Goal: Task Accomplishment & Management: Manage account settings

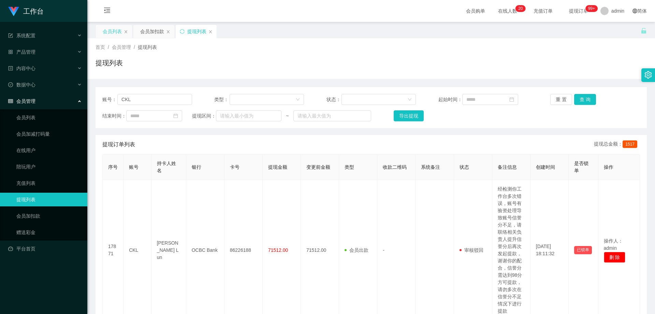
click at [119, 28] on div "会员列表" at bounding box center [112, 31] width 19 height 13
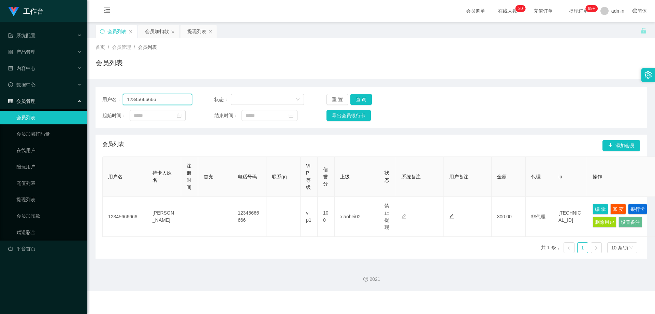
drag, startPoint x: 62, startPoint y: 102, endPoint x: 69, endPoint y: 104, distance: 7.6
click at [63, 103] on section "工作台 系统配置 产品管理 内容中心 数据中心 会员管理 会员列表 会员加减打码量 在线用户 陪玩用户 充值列表 提现列表 会员加扣款 赠送彩金 平台首页 保…" at bounding box center [327, 145] width 655 height 291
paste input "yusong"
type input "yusong"
click at [352, 95] on button "查 询" at bounding box center [362, 99] width 22 height 11
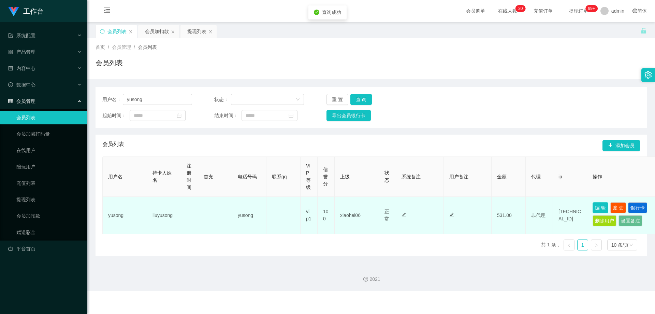
click at [352, 208] on button "编 辑" at bounding box center [601, 207] width 16 height 11
type input "yusong"
type input "liuyusong"
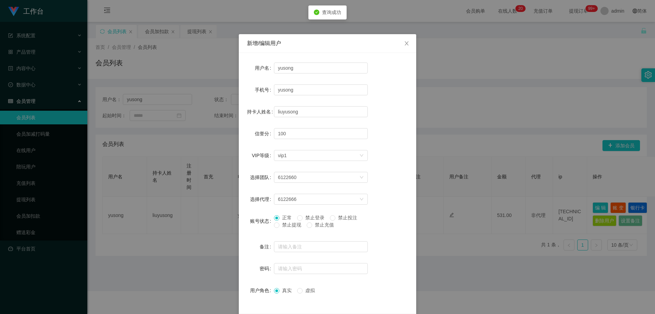
click at [286, 227] on span "禁止提现" at bounding box center [292, 224] width 25 height 5
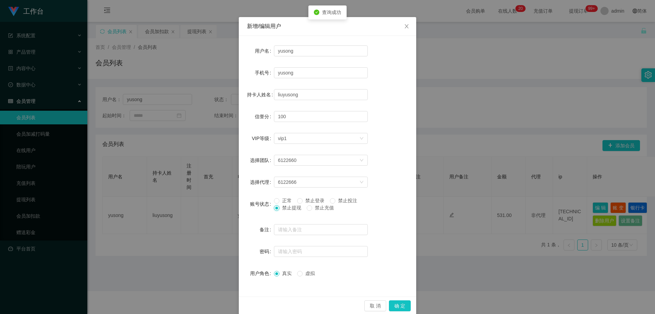
scroll to position [26, 0]
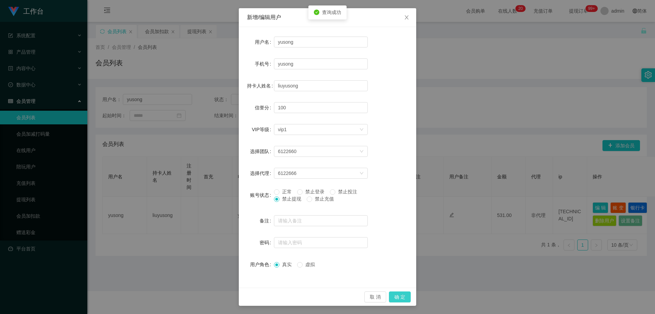
click at [352, 294] on button "确 定" at bounding box center [400, 296] width 22 height 11
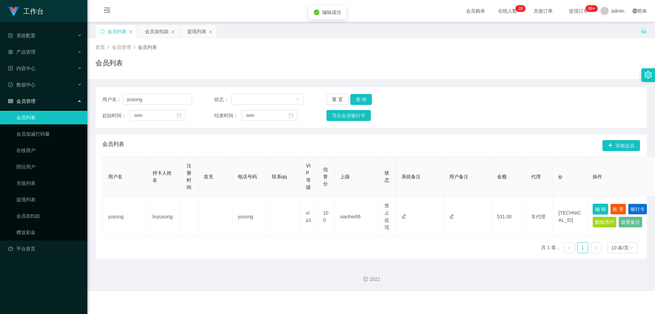
scroll to position [0, 0]
drag, startPoint x: 159, startPoint y: 100, endPoint x: 38, endPoint y: 107, distance: 121.4
click at [38, 107] on section "工作台 系统配置 产品管理 内容中心 数据中心 会员管理 会员列表 会员加减打码量 在线用户 陪玩用户 充值列表 提现列表 会员加扣款 赠送彩金 平台首页 保…" at bounding box center [327, 145] width 655 height 291
paste input "BB4869"
type input "BB4869"
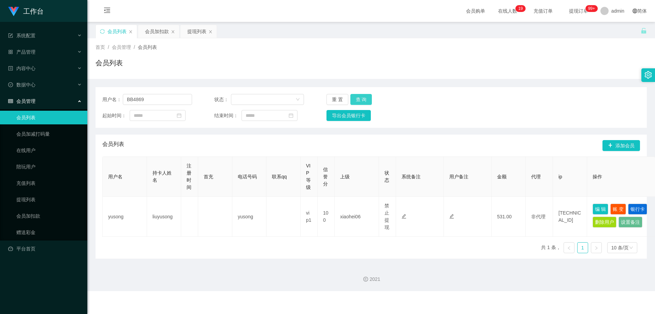
click at [351, 99] on button "查 询" at bounding box center [362, 99] width 22 height 11
click at [352, 209] on button "编 辑" at bounding box center [601, 207] width 16 height 11
type input "BB4869"
type input "So [PERSON_NAME]"
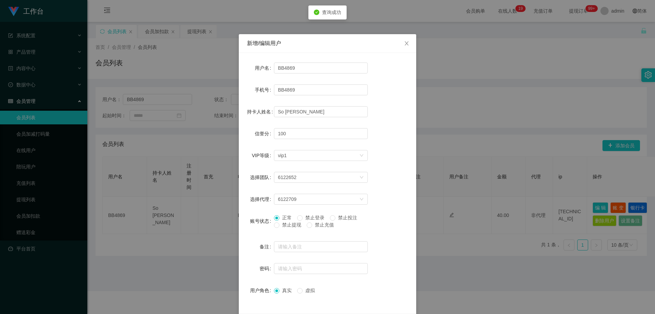
click at [292, 227] on span "禁止提现" at bounding box center [292, 224] width 25 height 5
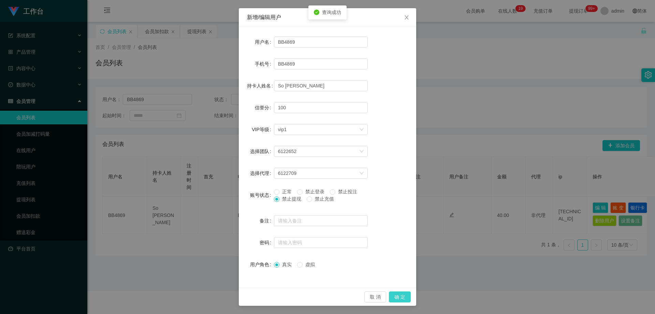
click at [352, 297] on button "确 定" at bounding box center [400, 296] width 22 height 11
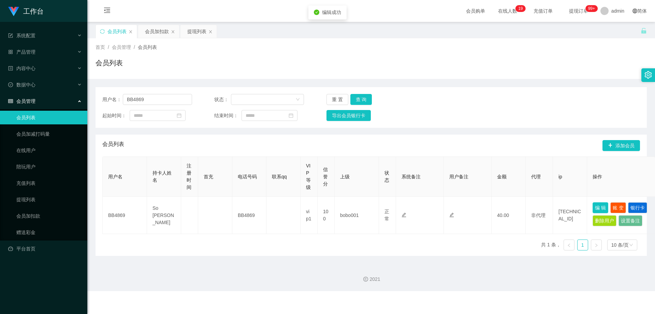
scroll to position [0, 0]
drag, startPoint x: 297, startPoint y: 145, endPoint x: 206, endPoint y: 113, distance: 96.4
click at [288, 142] on div "会员列表 添加会员" at bounding box center [371, 146] width 538 height 22
drag, startPoint x: 166, startPoint y: 100, endPoint x: 169, endPoint y: 103, distance: 3.6
click at [97, 101] on div "用户名： BB4869 状态： 重 置 查 询 起始时间： 结束时间： 导出会员银行卡" at bounding box center [372, 107] width 552 height 41
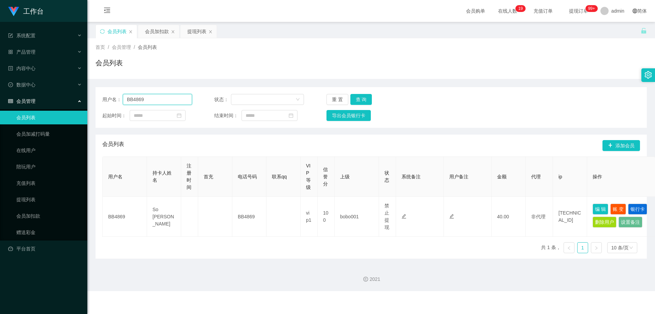
paste input "guodeshan8"
type input "guodeshan89"
click at [352, 97] on button "查 询" at bounding box center [362, 99] width 22 height 11
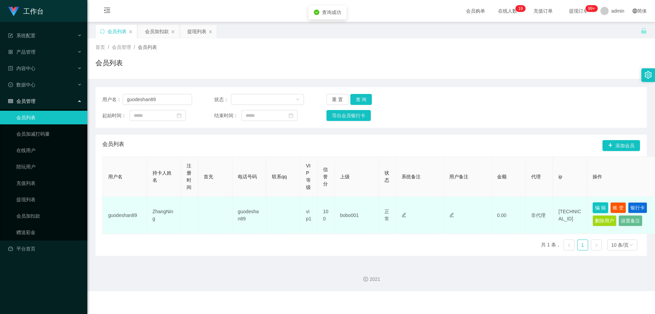
click at [352, 206] on td "编 辑 账 变 银行卡 删除用户 设置备注" at bounding box center [622, 215] width 68 height 37
click at [352, 206] on button "编 辑" at bounding box center [601, 207] width 16 height 11
type input "guodeshan89"
type input "ZhangNing"
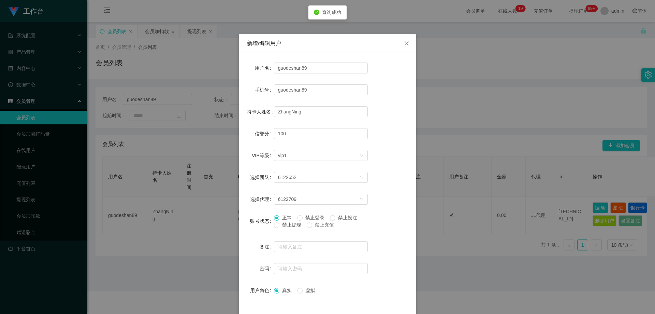
click at [292, 226] on span "禁止提现" at bounding box center [292, 224] width 25 height 5
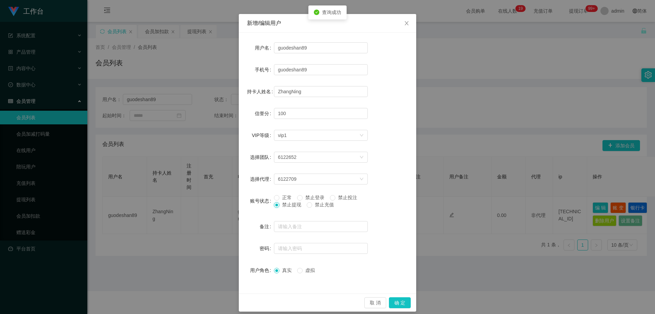
scroll to position [26, 0]
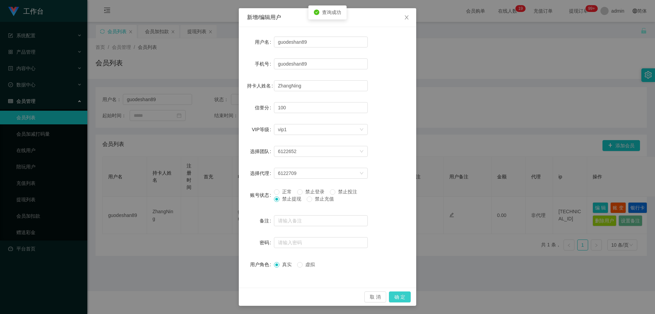
click at [352, 294] on button "确 定" at bounding box center [400, 296] width 22 height 11
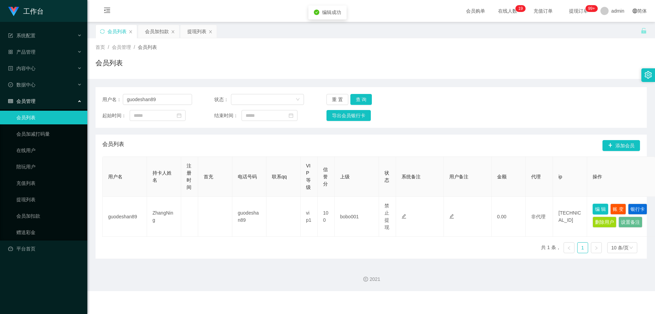
scroll to position [0, 0]
drag, startPoint x: 301, startPoint y: 156, endPoint x: 175, endPoint y: 106, distance: 135.0
click at [295, 153] on div "会员列表 添加会员" at bounding box center [371, 146] width 538 height 22
drag, startPoint x: 181, startPoint y: 100, endPoint x: 100, endPoint y: 105, distance: 81.4
click at [25, 105] on section "工作台 系统配置 产品管理 内容中心 数据中心 会员管理 会员列表 会员加减打码量 在线用户 陪玩用户 充值列表 提现列表 会员加扣款 赠送彩金 平台首页 保…" at bounding box center [327, 145] width 655 height 291
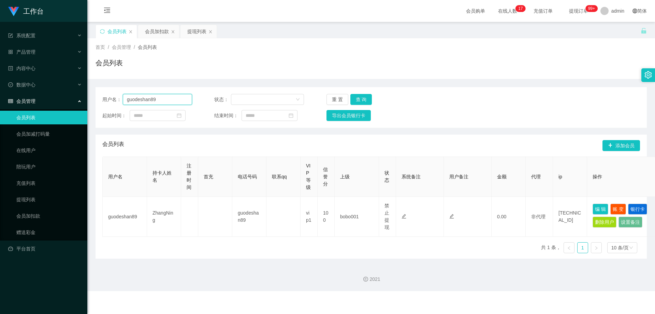
paste input "9055787"
type input "90557879"
click at [352, 102] on button "查 询" at bounding box center [362, 99] width 22 height 11
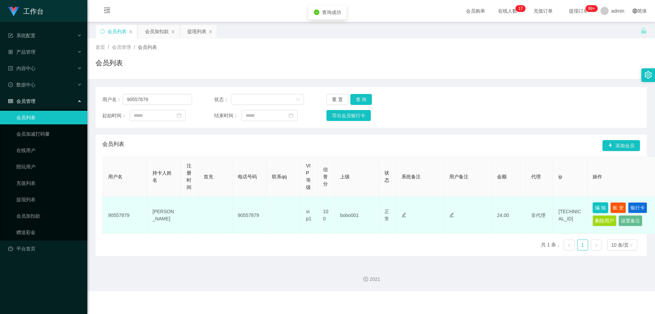
click at [352, 202] on button "编 辑" at bounding box center [601, 207] width 16 height 11
type input "90557879"
type input "[PERSON_NAME]"
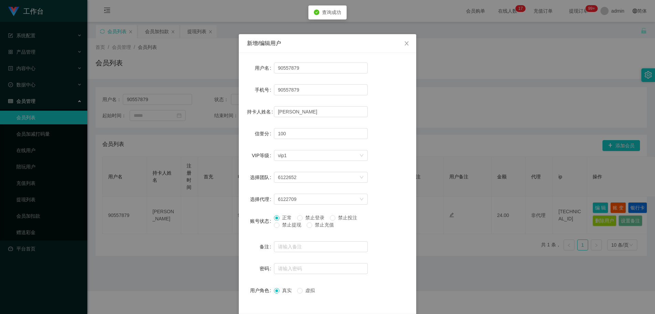
drag, startPoint x: 292, startPoint y: 223, endPoint x: 299, endPoint y: 226, distance: 7.0
click at [293, 224] on span "禁止提现" at bounding box center [292, 224] width 25 height 5
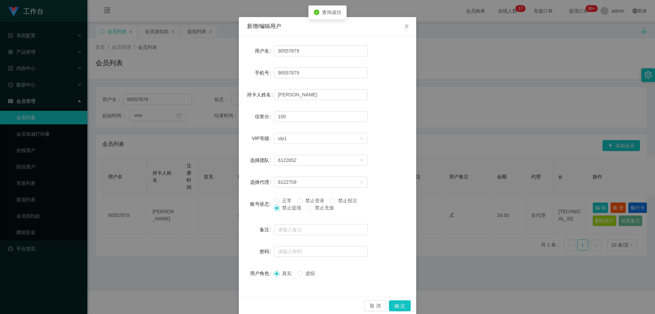
scroll to position [26, 0]
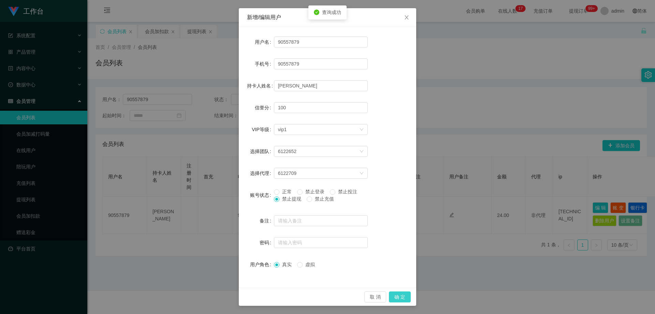
click at [352, 298] on button "确 定" at bounding box center [400, 296] width 22 height 11
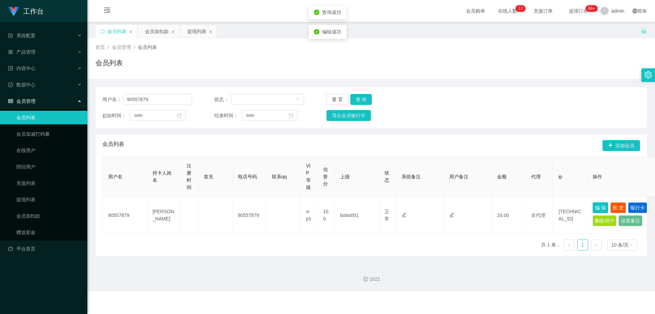
scroll to position [0, 0]
drag, startPoint x: 161, startPoint y: 100, endPoint x: 52, endPoint y: 109, distance: 109.6
click at [34, 105] on section "工作台 系统配置 产品管理 内容中心 数据中心 会员管理 会员列表 会员加减打码量 在线用户 陪玩用户 充值列表 提现列表 会员加扣款 赠送彩金 平台首页 保…" at bounding box center [327, 145] width 655 height 291
paste input "85037956"
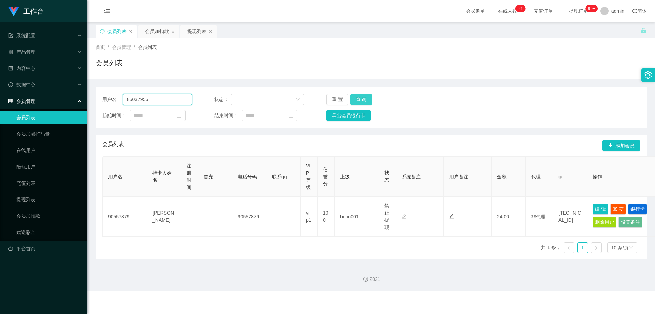
type input "85037956"
drag, startPoint x: 364, startPoint y: 97, endPoint x: 376, endPoint y: 108, distance: 16.4
click at [352, 97] on button "查 询" at bounding box center [362, 99] width 22 height 11
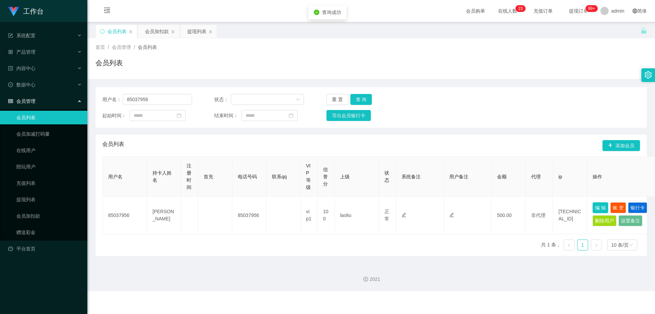
drag, startPoint x: 595, startPoint y: 209, endPoint x: 598, endPoint y: 207, distance: 3.7
click at [352, 207] on button "编 辑" at bounding box center [601, 207] width 16 height 11
type input "85037956"
type input "[PERSON_NAME]"
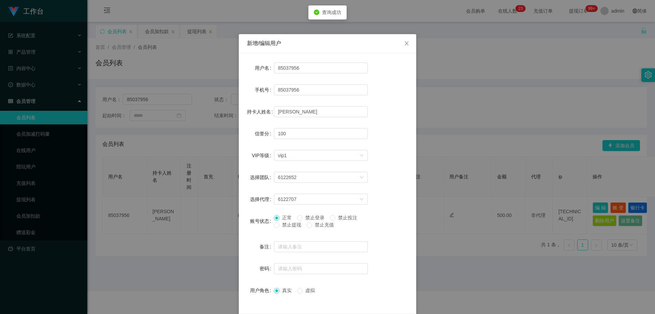
click at [284, 227] on span "禁止提现" at bounding box center [292, 224] width 25 height 5
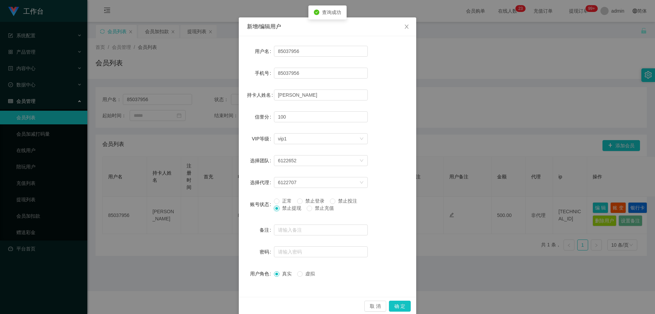
scroll to position [26, 0]
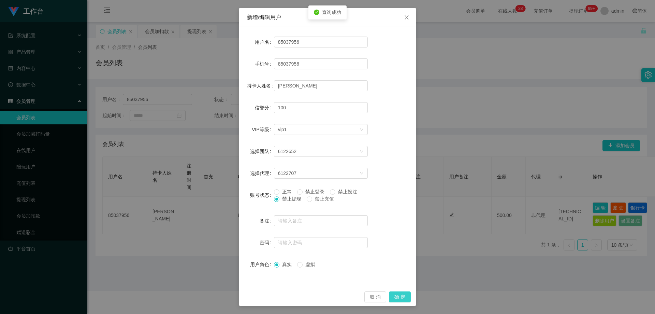
click at [352, 294] on button "确 定" at bounding box center [400, 296] width 22 height 11
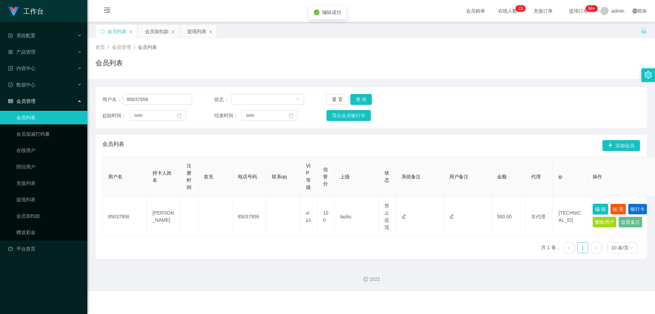
scroll to position [0, 0]
click at [77, 115] on section "工作台 系统配置 产品管理 内容中心 数据中心 会员管理 会员列表 会员加减打码量 在线用户 陪玩用户 充值列表 提现列表 会员加扣款 赠送彩金 平台首页 保…" at bounding box center [327, 145] width 655 height 291
paste input "6222573"
type input "86222573"
drag, startPoint x: 357, startPoint y: 98, endPoint x: 381, endPoint y: 110, distance: 27.0
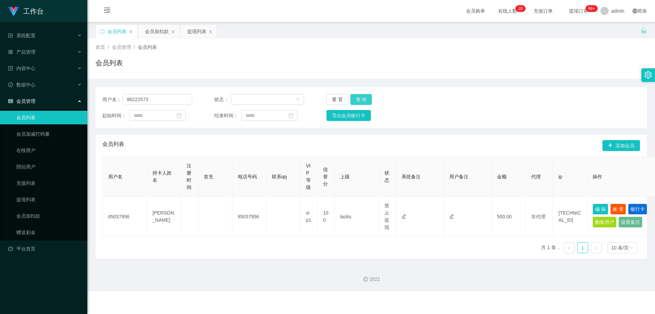
click at [352, 97] on button "查 询" at bounding box center [362, 99] width 22 height 11
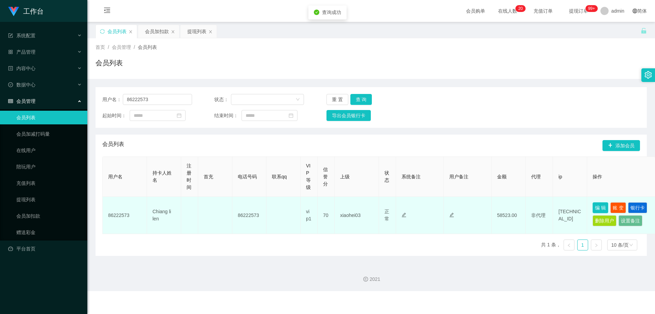
click at [352, 206] on button "编 辑" at bounding box center [601, 207] width 16 height 11
type input "86222573"
type input "Chiang li len"
type input "70"
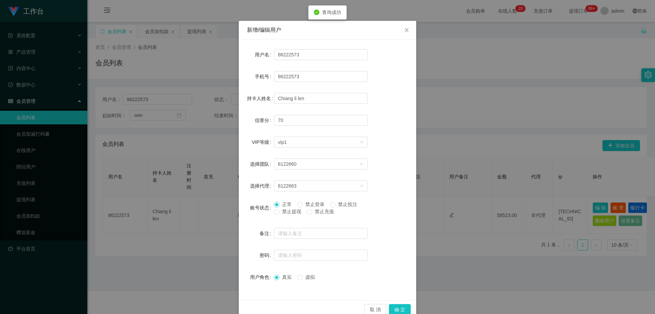
scroll to position [26, 0]
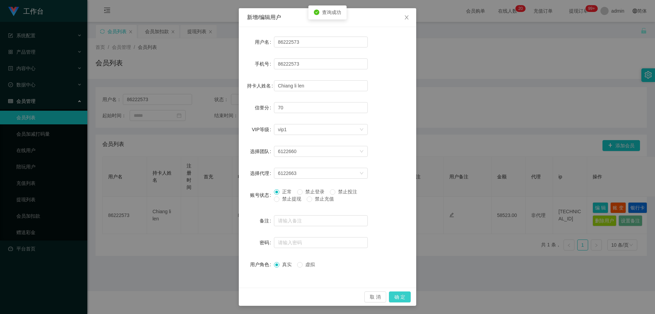
click at [352, 294] on button "确 定" at bounding box center [400, 296] width 22 height 11
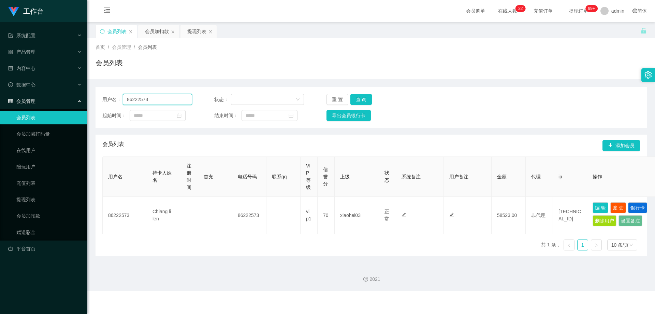
drag, startPoint x: 90, startPoint y: 101, endPoint x: 235, endPoint y: 123, distance: 147.1
click at [73, 107] on section "工作台 系统配置 产品管理 内容中心 数据中心 会员管理 会员列表 会员加减打码量 在线用户 陪玩用户 充值列表 提现列表 会员加扣款 赠送彩金 平台首页 保…" at bounding box center [327, 145] width 655 height 291
paste input "1376828"
type input "81376828"
click at [352, 99] on button "查 询" at bounding box center [362, 99] width 22 height 11
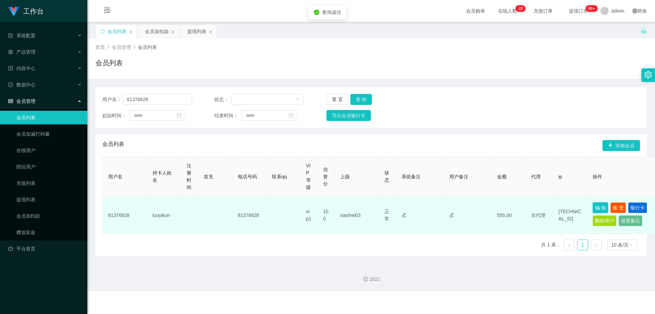
click at [352, 208] on button "编 辑" at bounding box center [601, 207] width 16 height 11
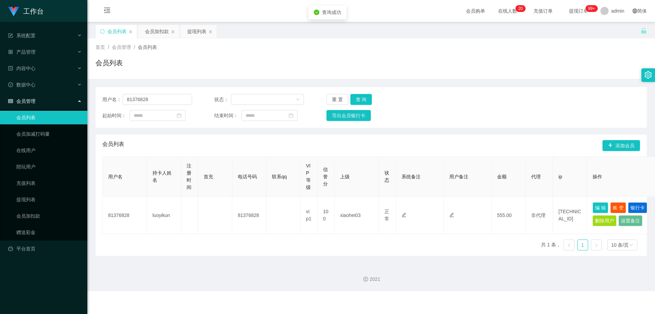
type input "81376828"
type input "luoyikun"
type input "100"
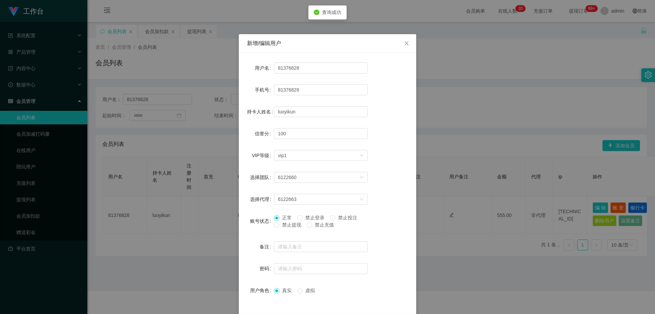
click at [287, 227] on span "禁止提现" at bounding box center [292, 224] width 25 height 5
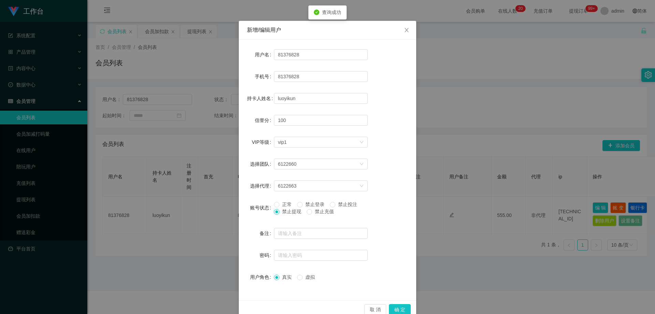
scroll to position [26, 0]
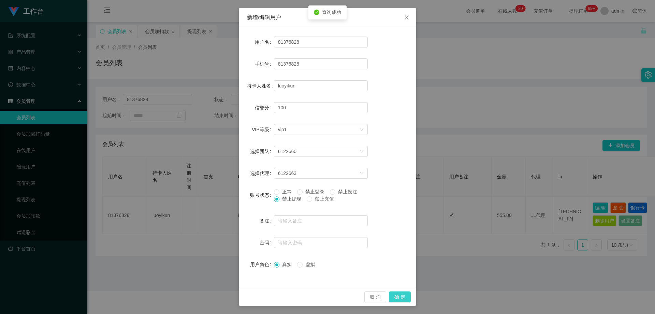
click at [352, 295] on button "确 定" at bounding box center [400, 296] width 22 height 11
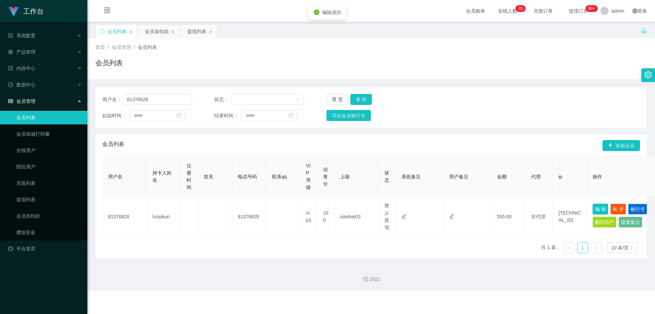
scroll to position [0, 0]
drag, startPoint x: 162, startPoint y: 94, endPoint x: 71, endPoint y: 116, distance: 93.8
click at [71, 116] on section "工作台 系统配置 产品管理 内容中心 数据中心 会员管理 会员列表 会员加减打码量 在线用户 陪玩用户 充值列表 提现列表 会员加扣款 赠送彩金 平台首页 保…" at bounding box center [327, 145] width 655 height 291
paste input "345823053"
type input "3458230538"
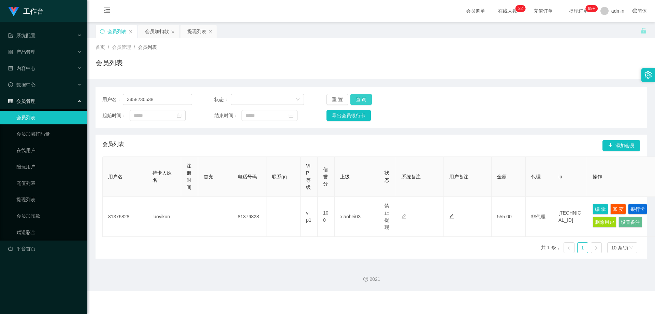
click at [352, 100] on button "查 询" at bounding box center [362, 99] width 22 height 11
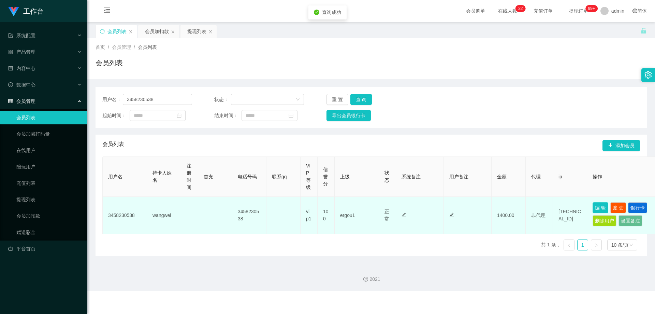
click at [352, 206] on button "编 辑" at bounding box center [601, 207] width 16 height 11
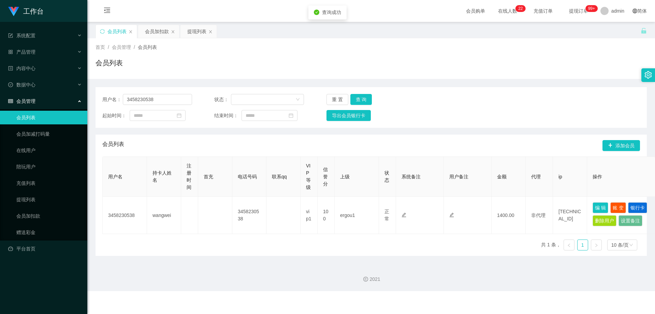
type input "3458230538"
type input "wangwei"
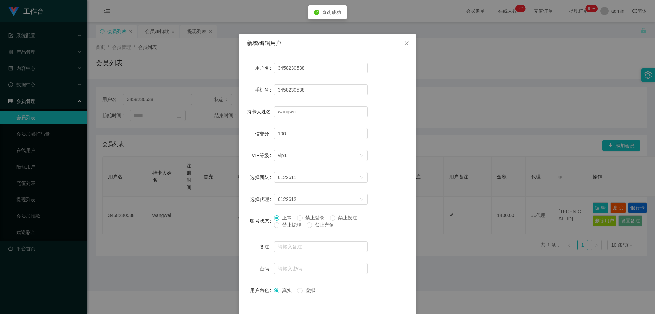
click at [285, 227] on label "禁止提现" at bounding box center [289, 224] width 30 height 7
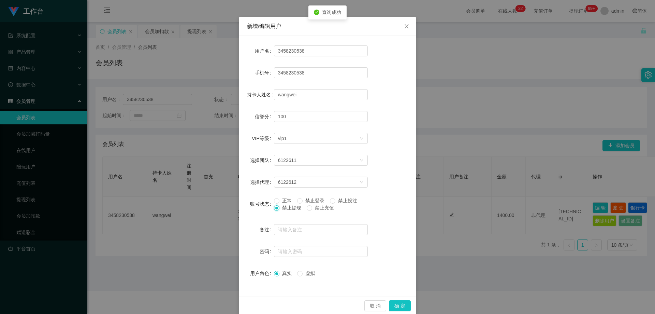
scroll to position [26, 0]
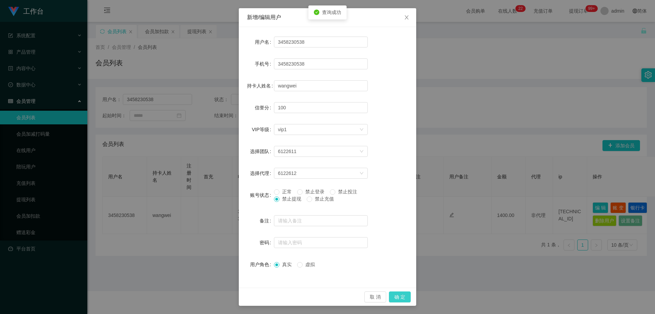
click at [352, 294] on button "确 定" at bounding box center [400, 296] width 22 height 11
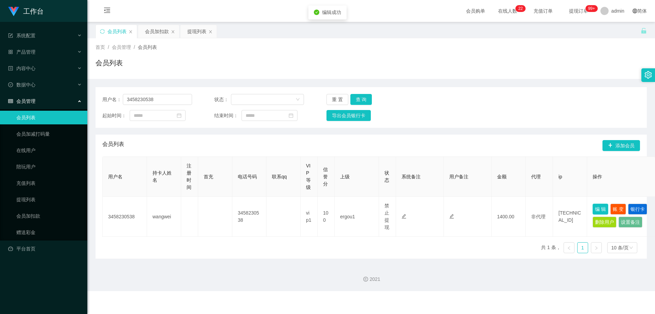
scroll to position [0, 0]
drag, startPoint x: 164, startPoint y: 99, endPoint x: 78, endPoint y: 102, distance: 86.4
click at [78, 102] on section "工作台 系统配置 产品管理 内容中心 数据中心 会员管理 会员列表 会员加减打码量 在线用户 陪玩用户 充值列表 提现列表 会员加扣款 赠送彩金 平台首页 保…" at bounding box center [327, 145] width 655 height 291
paste input "Xiaolang"
type input "Xiaolang"
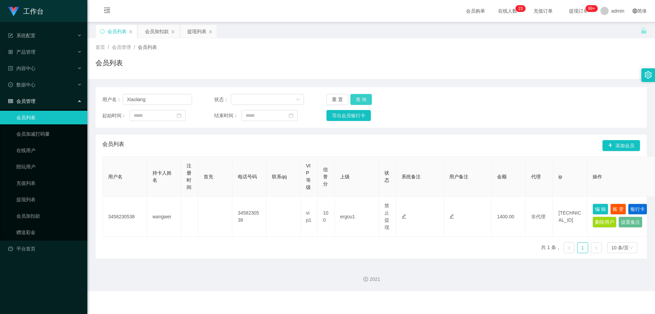
click at [352, 100] on button "查 询" at bounding box center [362, 99] width 22 height 11
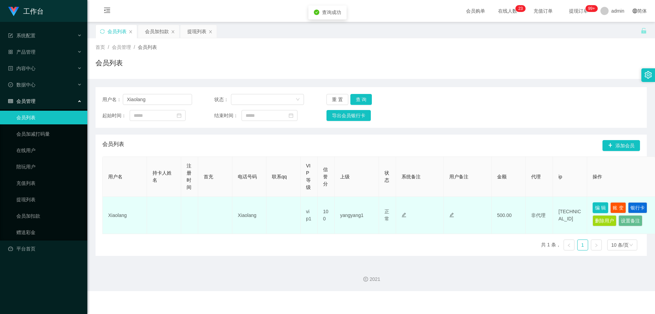
click at [352, 207] on button "编 辑" at bounding box center [601, 207] width 16 height 11
type input "Xiaolang"
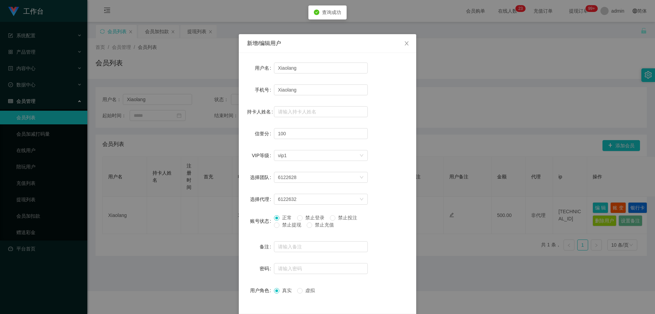
click at [280, 225] on span "禁止提现" at bounding box center [292, 224] width 25 height 5
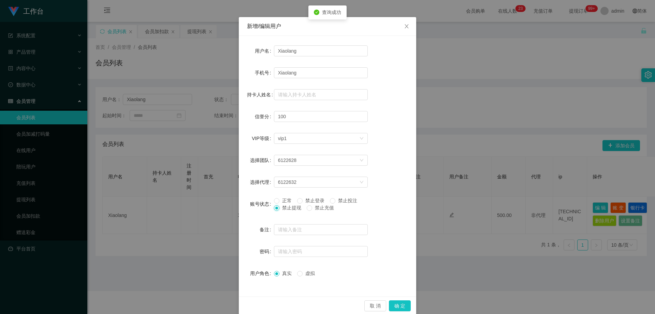
scroll to position [26, 0]
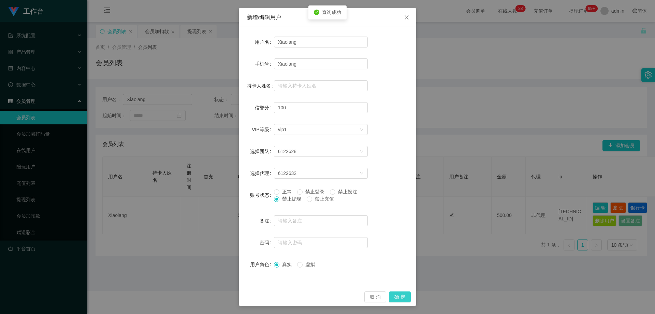
click at [352, 300] on button "确 定" at bounding box center [400, 296] width 22 height 11
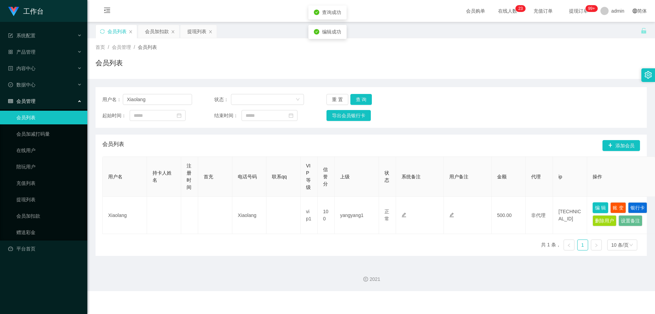
scroll to position [0, 0]
drag, startPoint x: 272, startPoint y: 154, endPoint x: 270, endPoint y: 150, distance: 3.7
click at [272, 154] on div "会员列表 添加会员" at bounding box center [371, 146] width 538 height 22
drag, startPoint x: 159, startPoint y: 100, endPoint x: 75, endPoint y: 107, distance: 84.6
click at [75, 107] on section "工作台 系统配置 产品管理 内容中心 数据中心 会员管理 会员列表 会员加减打码量 在线用户 陪玩用户 充值列表 提现列表 会员加扣款 赠送彩金 平台首页 保…" at bounding box center [327, 145] width 655 height 291
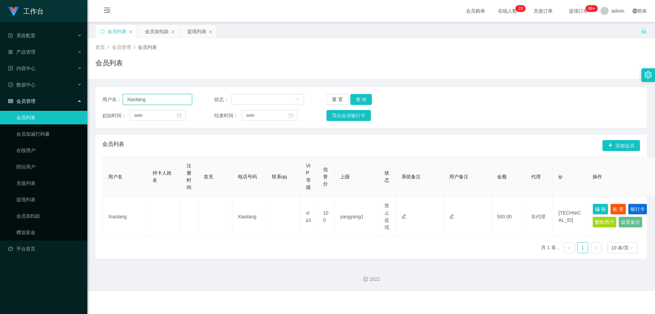
paste input "81909973"
type input "81909973"
click at [352, 100] on button "查 询" at bounding box center [362, 99] width 22 height 11
drag, startPoint x: 600, startPoint y: 207, endPoint x: 454, endPoint y: 224, distance: 146.5
click at [352, 207] on button "编 辑" at bounding box center [601, 207] width 16 height 11
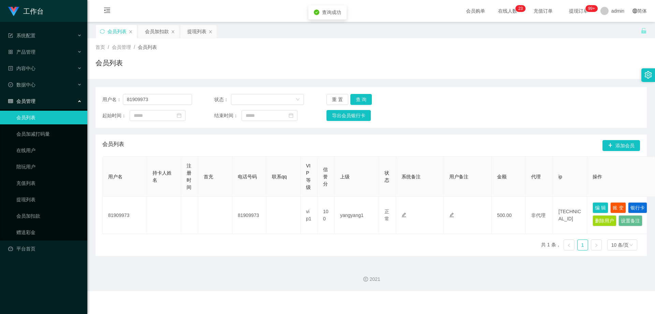
type input "81909973"
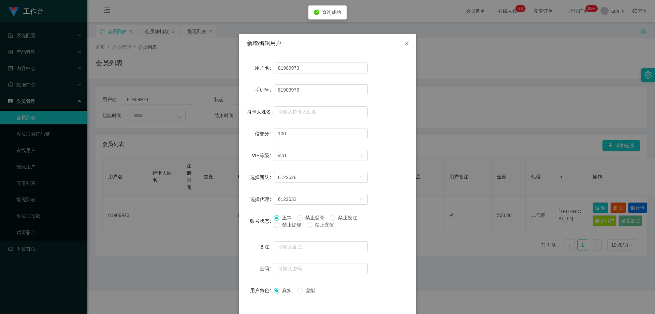
click at [283, 225] on span "禁止提现" at bounding box center [292, 224] width 25 height 5
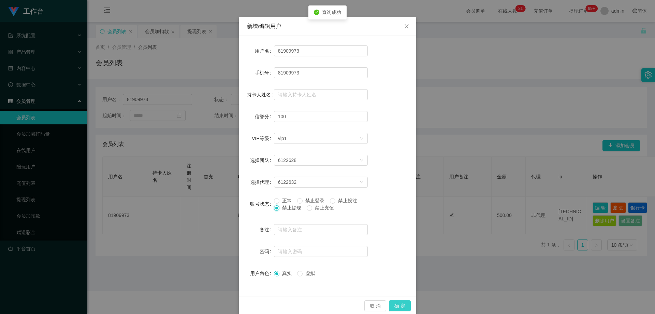
scroll to position [26, 0]
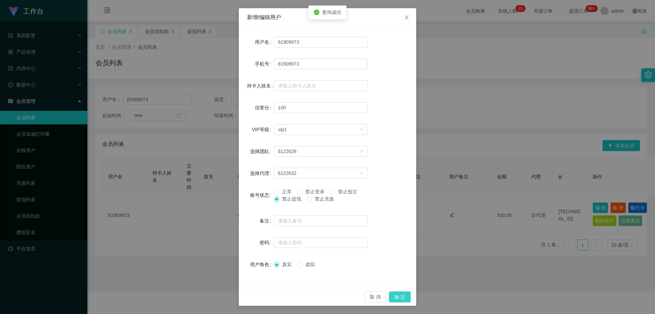
drag, startPoint x: 395, startPoint y: 295, endPoint x: 426, endPoint y: 270, distance: 40.4
click at [352, 296] on button "确 定" at bounding box center [400, 296] width 22 height 11
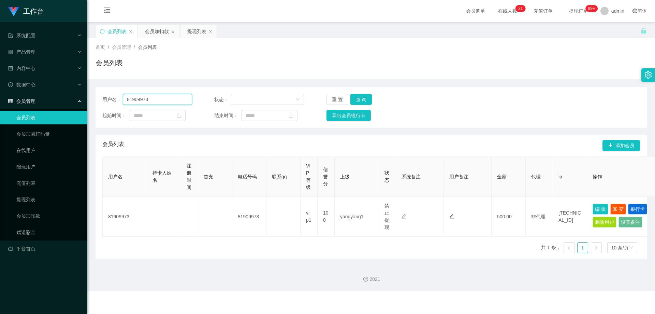
drag, startPoint x: 152, startPoint y: 99, endPoint x: 81, endPoint y: 100, distance: 71.0
click at [81, 100] on section "工作台 系统配置 产品管理 内容中心 数据中心 会员管理 会员列表 会员加减打码量 在线用户 陪玩用户 充值列表 提现列表 会员加扣款 赠送彩金 平台首页 保…" at bounding box center [327, 145] width 655 height 291
paste input "milktan"
type input "milktan"
click at [352, 98] on button "查 询" at bounding box center [362, 99] width 22 height 11
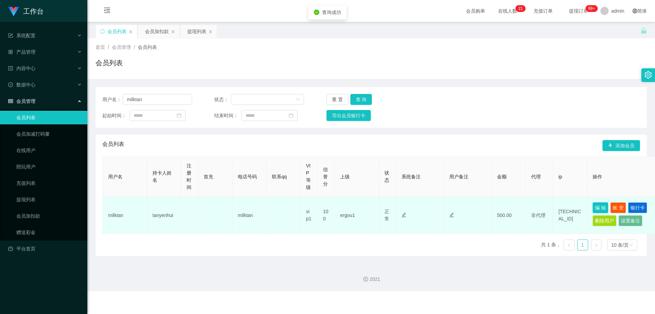
click at [352, 208] on button "编 辑" at bounding box center [601, 207] width 16 height 11
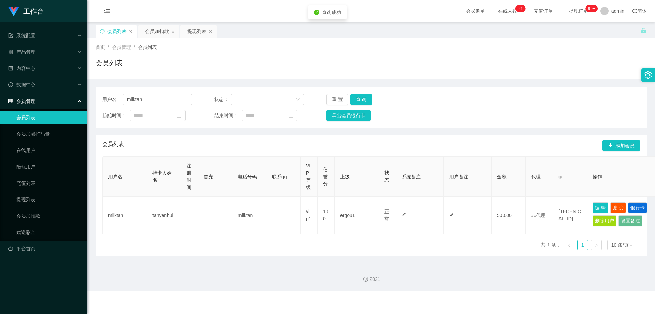
type input "milktan"
type input "tanyenhui"
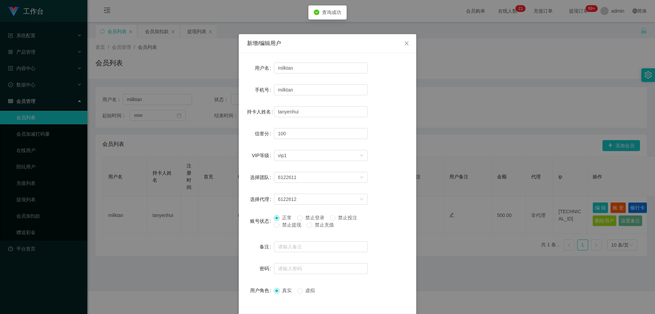
click at [292, 225] on span "禁止提现" at bounding box center [292, 224] width 25 height 5
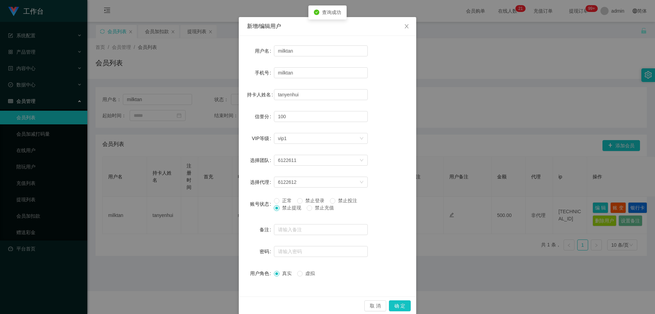
scroll to position [26, 0]
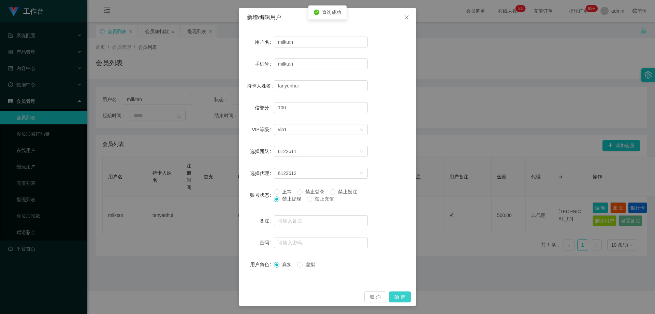
drag, startPoint x: 400, startPoint y: 295, endPoint x: 512, endPoint y: 155, distance: 178.9
click at [352, 295] on button "确 定" at bounding box center [400, 296] width 22 height 11
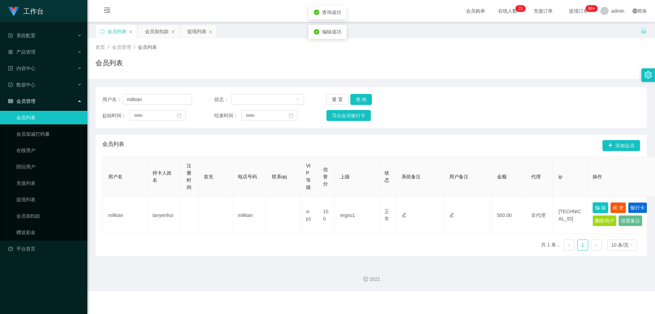
scroll to position [0, 0]
drag, startPoint x: 163, startPoint y: 98, endPoint x: 132, endPoint y: 114, distance: 35.0
click at [49, 100] on section "工作台 系统配置 产品管理 内容中心 数据中心 会员管理 会员列表 会员加减打码量 在线用户 陪玩用户 充值列表 提现列表 会员加扣款 赠送彩金 平台首页 保…" at bounding box center [327, 145] width 655 height 291
paste input "86222573"
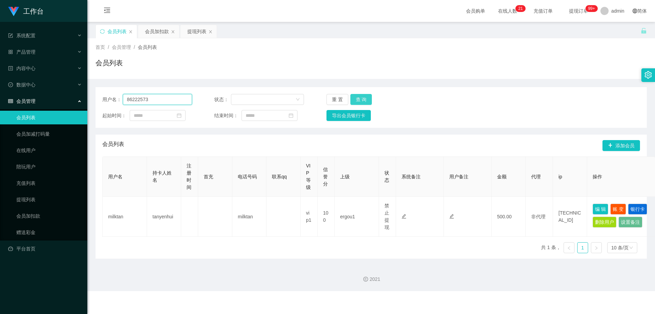
type input "86222573"
click at [352, 99] on button "查 询" at bounding box center [362, 99] width 22 height 11
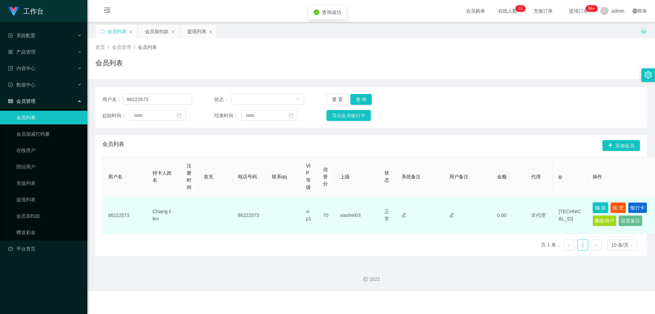
click at [352, 206] on button "编 辑" at bounding box center [601, 207] width 16 height 11
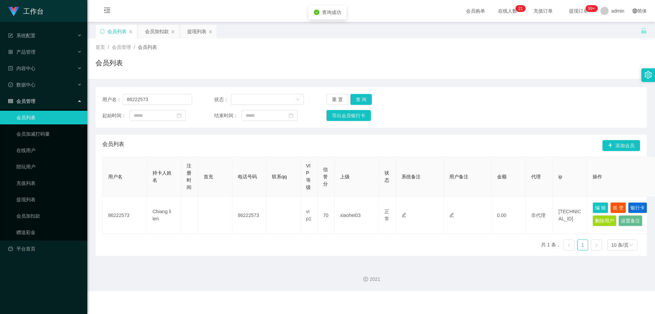
type input "86222573"
type input "Chiang li len"
type input "70"
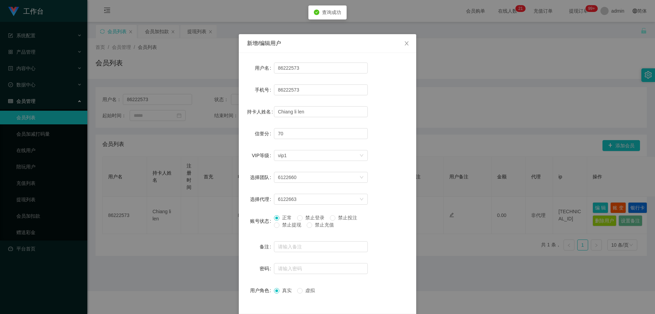
click at [294, 225] on span "禁止提现" at bounding box center [292, 224] width 25 height 5
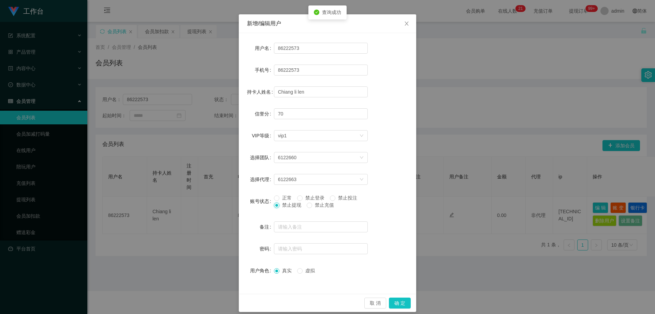
scroll to position [26, 0]
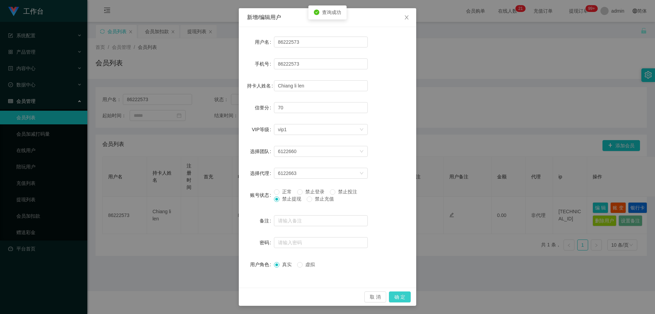
click at [352, 297] on button "确 定" at bounding box center [400, 296] width 22 height 11
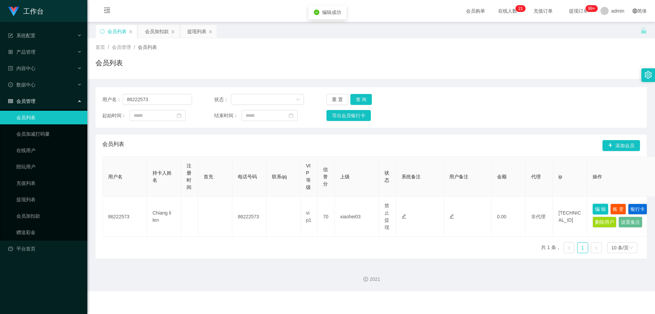
scroll to position [0, 0]
click at [194, 30] on div "提现列表" at bounding box center [196, 31] width 19 height 13
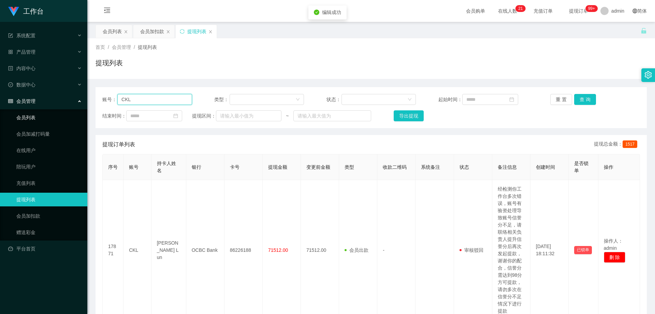
drag, startPoint x: 123, startPoint y: 98, endPoint x: 68, endPoint y: 115, distance: 57.7
paste input "86222573"
type input "86222573"
click at [352, 100] on button "查 询" at bounding box center [586, 99] width 22 height 11
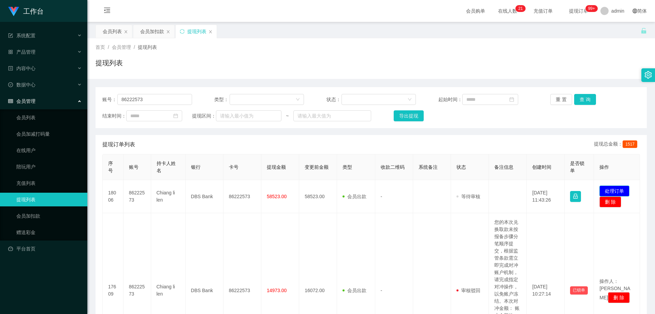
click at [352, 191] on button "处理订单" at bounding box center [615, 190] width 30 height 11
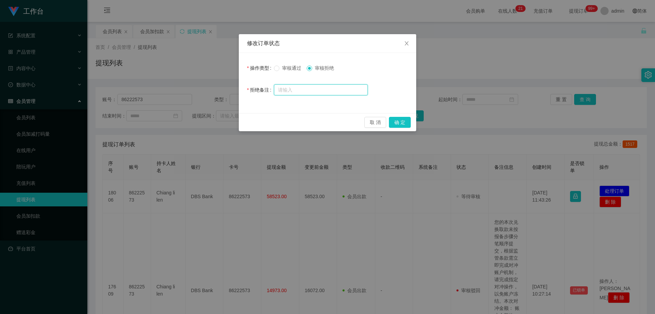
drag, startPoint x: 338, startPoint y: 93, endPoint x: 349, endPoint y: 97, distance: 12.1
click at [338, 93] on input "text" at bounding box center [321, 89] width 94 height 11
paste input "您好，系统侦测到您工作台存在多次错误订单以及验资纪录，导致当前帐号信誉分未达标，请先联络相关负责人提升信誉分至98分方可重新发起提款申请。请勿在信誉分不足的情…"
type input "您好，系统侦测到您工作台存在多次错误订单以及验资纪录，导致当前帐号信誉分未达标，请先联络相关负责人提升信誉分至98分方可重新发起提款申请。请勿在信誉分不足的情…"
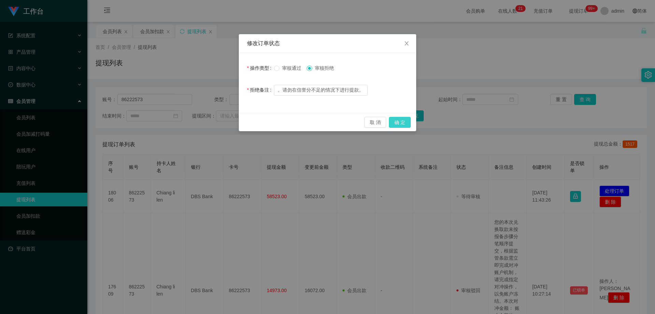
click at [352, 122] on button "确 定" at bounding box center [400, 122] width 22 height 11
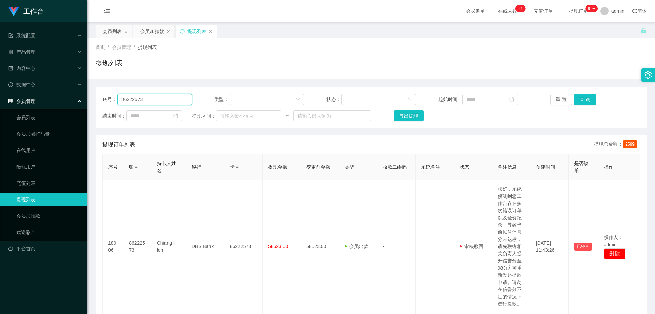
drag, startPoint x: 161, startPoint y: 98, endPoint x: 68, endPoint y: 107, distance: 94.0
paste input "MeiM"
type input "MeiM"
click at [352, 96] on button "查 询" at bounding box center [586, 99] width 22 height 11
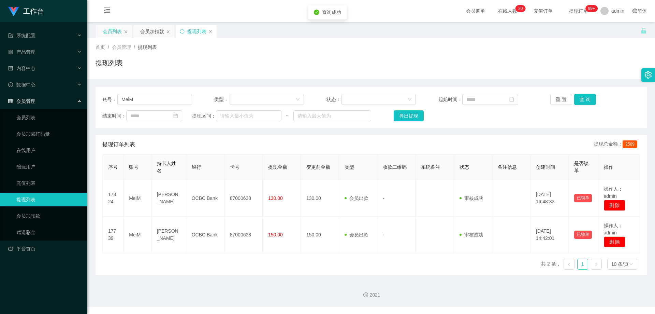
click at [115, 34] on div "会员列表" at bounding box center [112, 31] width 19 height 13
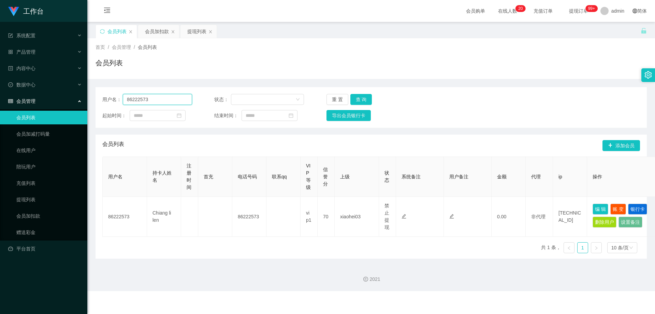
click at [76, 99] on section "工作台 系统配置 产品管理 内容中心 数据中心 会员管理 会员列表 会员加减打码量 在线用户 陪玩用户 充值列表 提现列表 会员加扣款 赠送彩金 平台首页 保…" at bounding box center [327, 145] width 655 height 291
paste input "MeiM"
drag, startPoint x: 361, startPoint y: 102, endPoint x: 442, endPoint y: 152, distance: 95.2
click at [352, 102] on button "查 询" at bounding box center [362, 99] width 22 height 11
drag, startPoint x: 125, startPoint y: 108, endPoint x: 83, endPoint y: 116, distance: 43.2
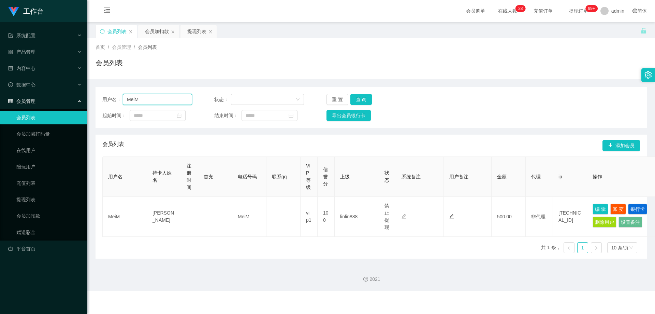
click at [83, 116] on section "工作台 系统配置 产品管理 内容中心 数据中心 会员管理 会员列表 会员加减打码量 在线用户 陪玩用户 充值列表 提现列表 会员加扣款 赠送彩金 平台首页 保…" at bounding box center [327, 145] width 655 height 291
paste input "wei121122"
click at [352, 101] on button "查 询" at bounding box center [362, 99] width 22 height 11
drag, startPoint x: 163, startPoint y: 101, endPoint x: 73, endPoint y: 100, distance: 90.1
click at [73, 100] on section "工作台 系统配置 产品管理 内容中心 数据中心 会员管理 会员列表 会员加减打码量 在线用户 陪玩用户 充值列表 提现列表 会员加扣款 赠送彩金 平台首页 保…" at bounding box center [327, 145] width 655 height 291
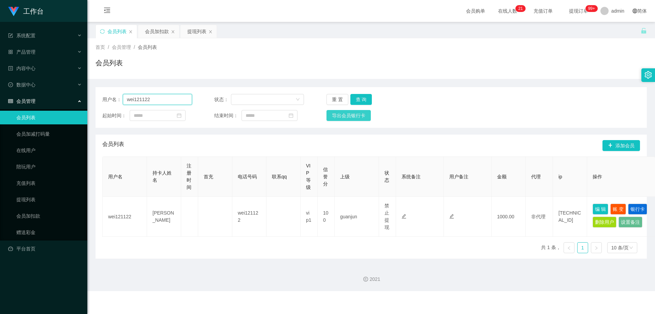
paste input "Xiaolang"
type input "Xiaolang"
drag, startPoint x: 364, startPoint y: 97, endPoint x: 510, endPoint y: 170, distance: 164.0
click at [352, 97] on button "查 询" at bounding box center [362, 99] width 22 height 11
click at [322, 133] on div "用户名： Xiaolang 状态： 重 置 查 询 起始时间： 结束时间： 导出会员银行卡 会员列表 添加会员 用户名 持卡人姓名 注册时间 首充 电话号码 …" at bounding box center [372, 172] width 552 height 171
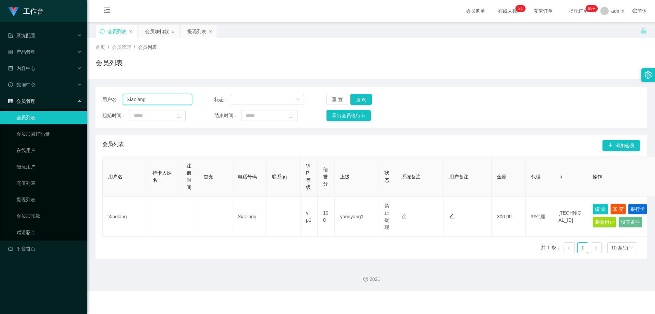
drag, startPoint x: 152, startPoint y: 102, endPoint x: 80, endPoint y: 97, distance: 71.9
click at [80, 97] on section "工作台 系统配置 产品管理 内容中心 数据中心 会员管理 会员列表 会员加减打码量 在线用户 陪玩用户 充值列表 提现列表 会员加扣款 赠送彩金 平台首页 保…" at bounding box center [327, 145] width 655 height 291
paste input "81909973"
click at [352, 97] on button "查 询" at bounding box center [362, 99] width 22 height 11
drag, startPoint x: 48, startPoint y: 102, endPoint x: 227, endPoint y: 133, distance: 181.5
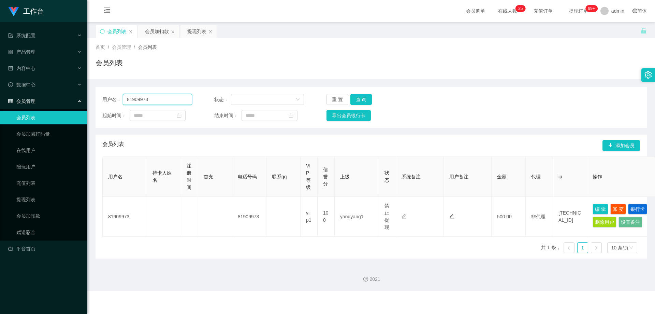
click at [65, 110] on section "工作台 系统配置 产品管理 内容中心 数据中心 会员管理 会员列表 会员加减打码量 在线用户 陪玩用户 充值列表 提现列表 会员加扣款 赠送彩金 平台首页 保…" at bounding box center [327, 145] width 655 height 291
paste input "yunan1986"
type input "yunan1986"
click at [352, 100] on button "查 询" at bounding box center [362, 99] width 22 height 11
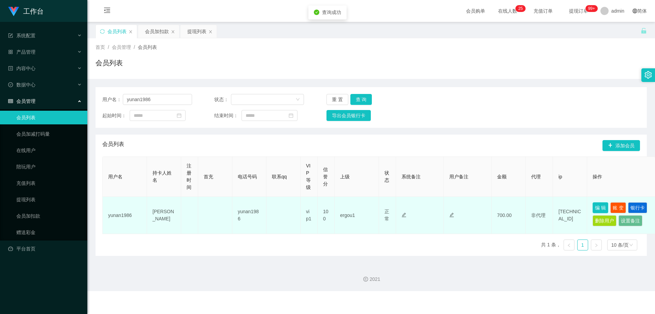
click at [352, 207] on button "编 辑" at bounding box center [601, 207] width 16 height 11
type input "yunan1986"
type input "[PERSON_NAME]"
type input "100"
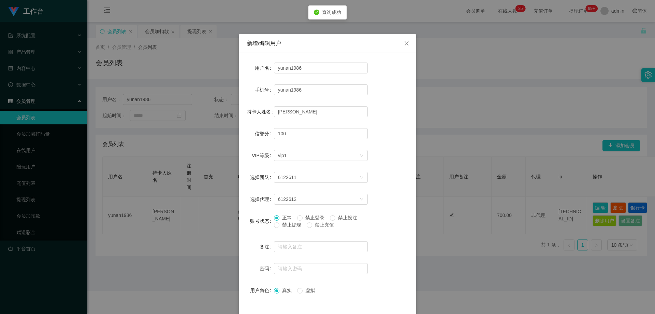
click at [282, 223] on span "禁止提现" at bounding box center [292, 224] width 25 height 5
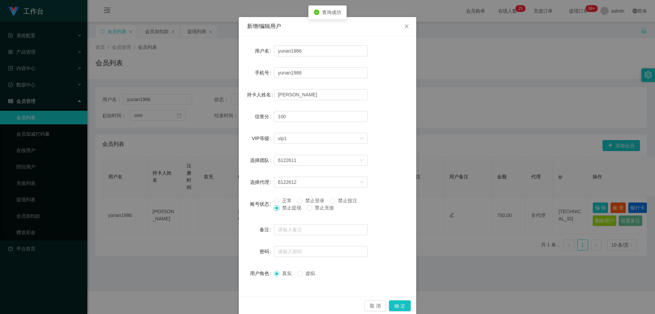
scroll to position [26, 0]
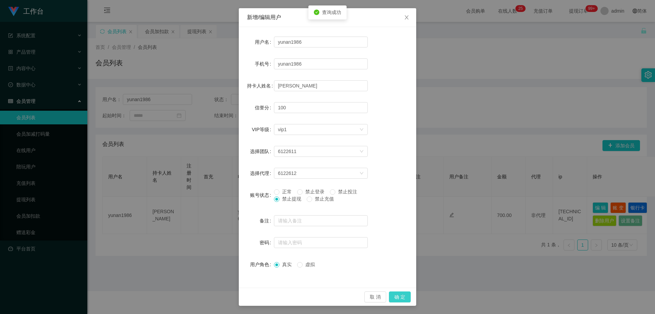
drag, startPoint x: 395, startPoint y: 293, endPoint x: 474, endPoint y: 212, distance: 112.8
click at [352, 293] on button "确 定" at bounding box center [400, 296] width 22 height 11
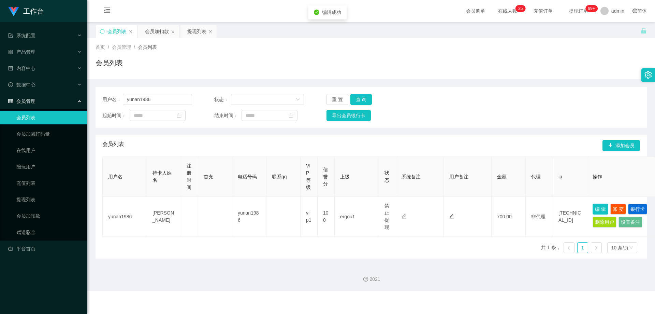
scroll to position [0, 0]
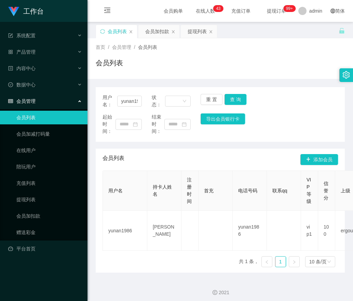
click at [151, 285] on div "2021" at bounding box center [219, 288] width 265 height 32
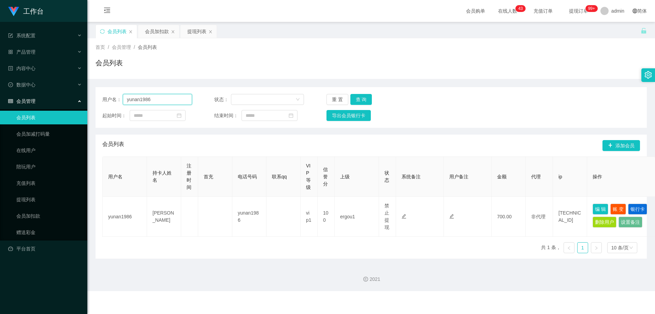
drag, startPoint x: 159, startPoint y: 98, endPoint x: 83, endPoint y: 104, distance: 76.3
click at [81, 104] on section "工作台 系统配置 产品管理 内容中心 数据中心 会员管理 会员列表 会员加减打码量 在线用户 陪玩用户 充值列表 提现列表 会员加扣款 赠送彩金 平台首页 保…" at bounding box center [327, 145] width 655 height 291
paste input "Terrytan"
type input "Terrytan"
click at [352, 98] on button "查 询" at bounding box center [362, 99] width 22 height 11
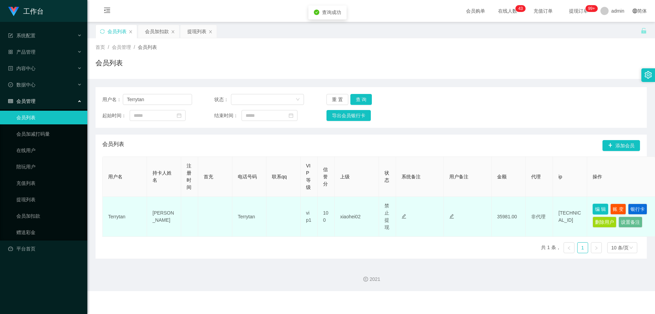
click at [352, 209] on button "编 辑" at bounding box center [601, 208] width 16 height 11
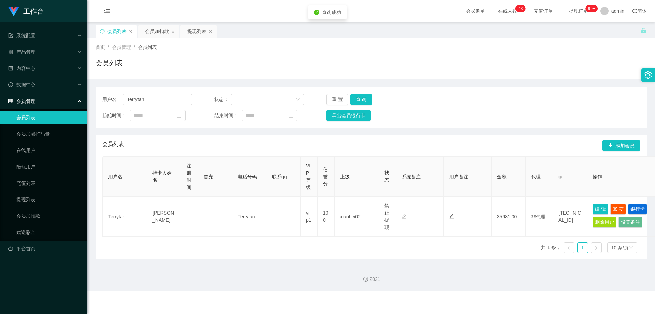
type input "Terrytan"
type input "[PERSON_NAME]"
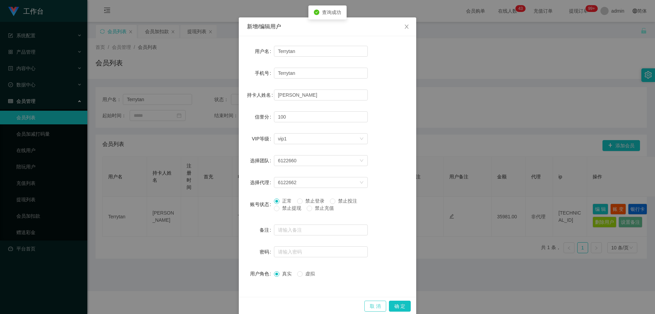
scroll to position [26, 0]
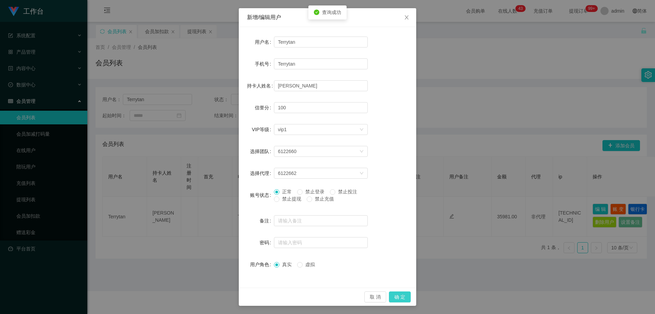
click at [352, 295] on button "确 定" at bounding box center [400, 296] width 22 height 11
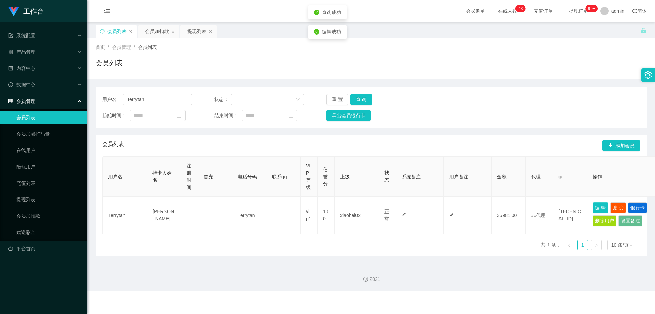
scroll to position [0, 0]
drag, startPoint x: 152, startPoint y: 97, endPoint x: 87, endPoint y: 102, distance: 65.7
click at [87, 102] on section "工作台 系统配置 产品管理 内容中心 数据中心 会员管理 会员列表 会员加减打码量 在线用户 陪玩用户 充值列表 提现列表 会员加扣款 赠送彩金 平台首页 保…" at bounding box center [327, 145] width 655 height 291
paste input "zt7181262"
type input "zt7181262"
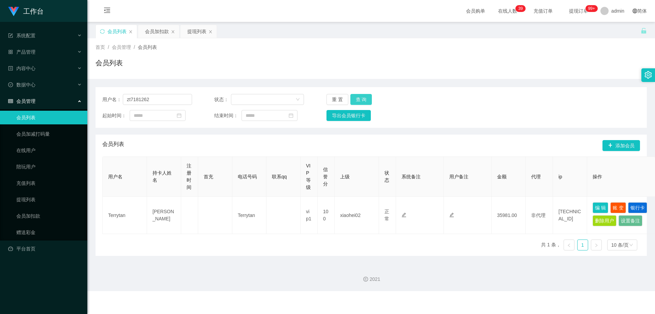
drag, startPoint x: 356, startPoint y: 97, endPoint x: 366, endPoint y: 101, distance: 10.4
click at [352, 97] on button "查 询" at bounding box center [362, 99] width 22 height 11
drag, startPoint x: 596, startPoint y: 207, endPoint x: 509, endPoint y: 214, distance: 88.0
click at [352, 207] on button "编 辑" at bounding box center [601, 207] width 16 height 11
type input "zt7181262"
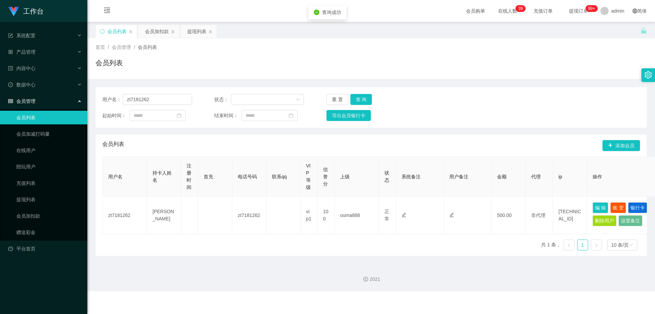
type input "zt7181262"
type input "[PERSON_NAME]"
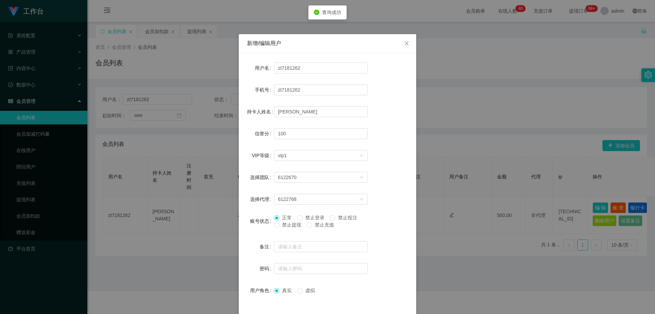
click at [294, 226] on span "禁止提现" at bounding box center [292, 224] width 25 height 5
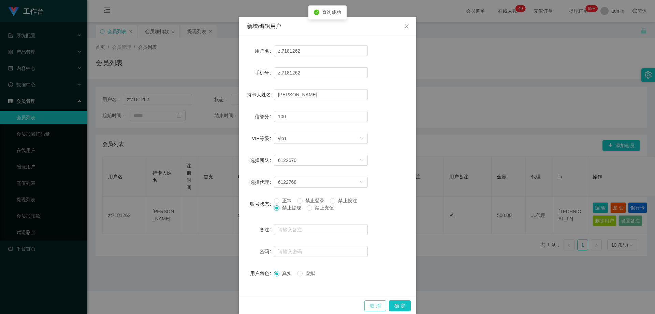
scroll to position [26, 0]
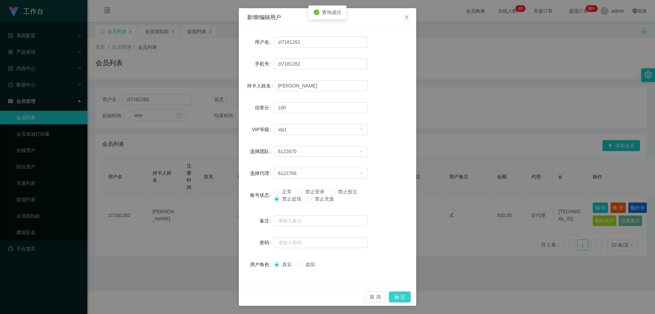
click at [352, 297] on button "确 定" at bounding box center [400, 296] width 22 height 11
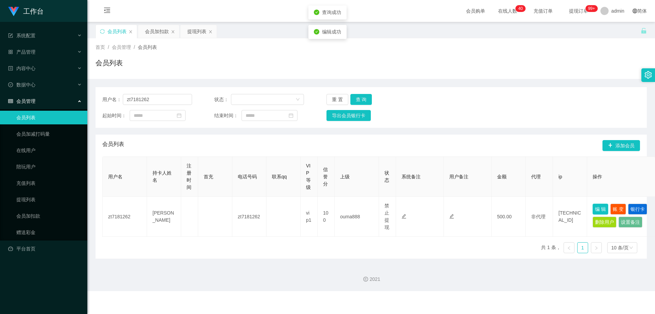
scroll to position [0, 0]
click at [44, 105] on section "工作台 系统配置 产品管理 内容中心 数据中心 会员管理 会员列表 会员加减打码量 在线用户 陪玩用户 充值列表 提现列表 会员加扣款 赠送彩金 平台首页 保…" at bounding box center [327, 145] width 655 height 291
paste input "wisewinner2025"
type input "wisewinner2025"
drag, startPoint x: 362, startPoint y: 99, endPoint x: 395, endPoint y: 123, distance: 40.4
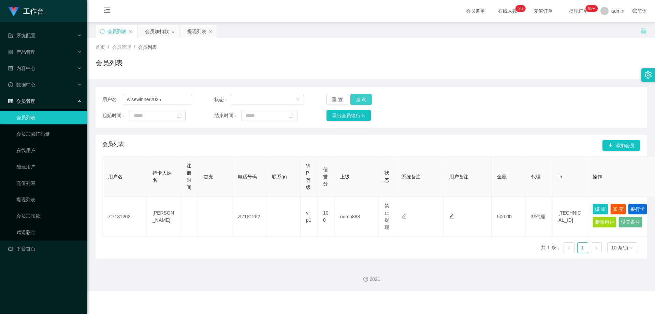
click at [352, 99] on button "查 询" at bounding box center [362, 99] width 22 height 11
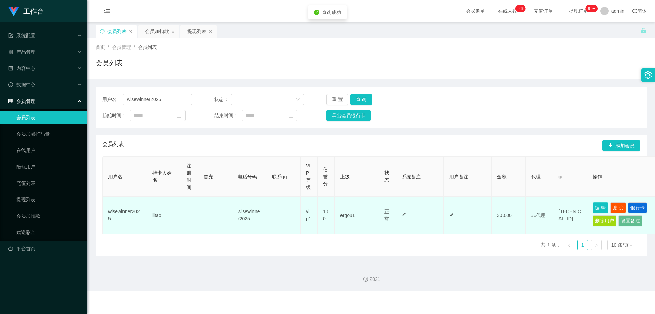
click at [352, 206] on button "编 辑" at bounding box center [601, 207] width 16 height 11
type input "wisewinner2025"
type input "litao"
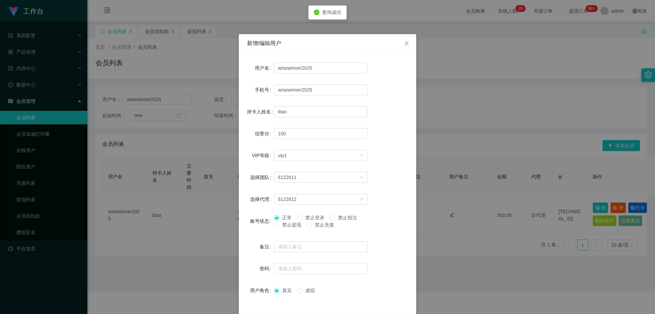
click at [289, 223] on span "禁止提现" at bounding box center [292, 224] width 25 height 5
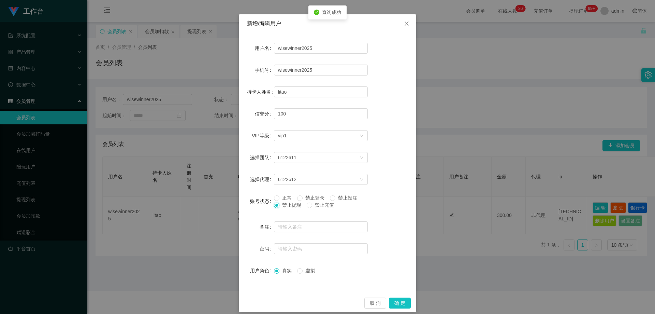
scroll to position [26, 0]
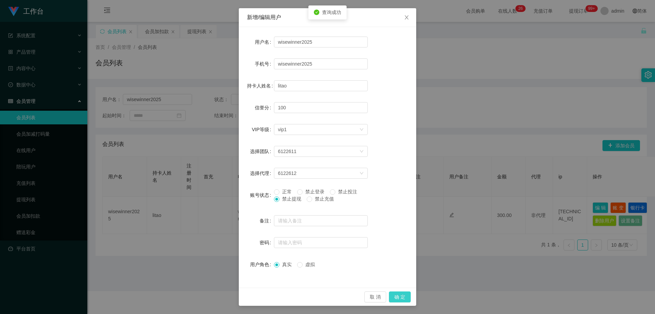
click at [352, 293] on button "确 定" at bounding box center [400, 296] width 22 height 11
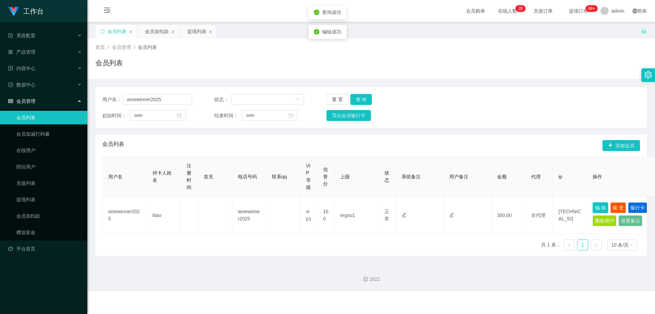
scroll to position [0, 0]
drag, startPoint x: 158, startPoint y: 100, endPoint x: 88, endPoint y: 105, distance: 69.8
click at [83, 103] on section "工作台 系统配置 产品管理 内容中心 数据中心 会员管理 会员列表 会员加减打码量 在线用户 陪玩用户 充值列表 提现列表 会员加扣款 赠送彩金 平台首页 保…" at bounding box center [327, 145] width 655 height 291
drag, startPoint x: 355, startPoint y: 99, endPoint x: 477, endPoint y: 176, distance: 144.0
click at [352, 99] on button "查 询" at bounding box center [362, 99] width 22 height 11
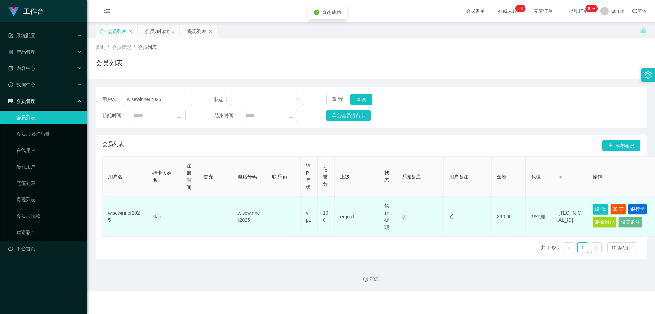
click at [352, 205] on button "编 辑" at bounding box center [601, 208] width 16 height 11
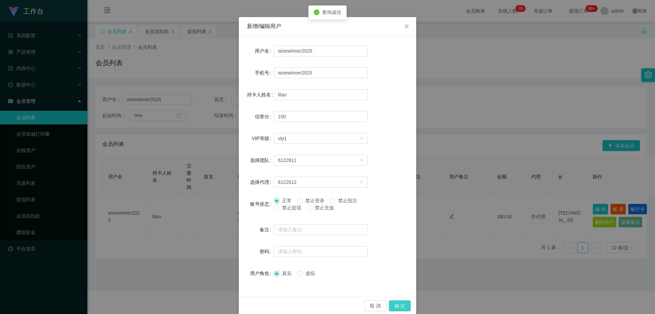
scroll to position [26, 0]
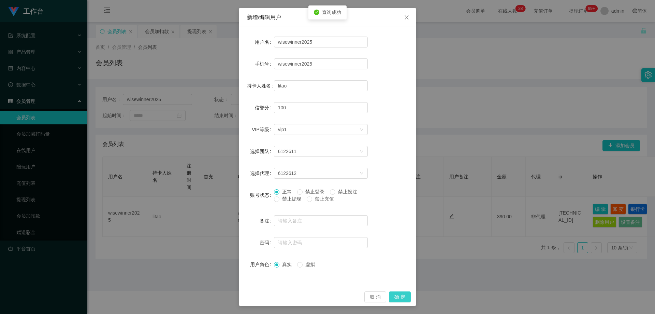
click at [352, 299] on button "确 定" at bounding box center [400, 296] width 22 height 11
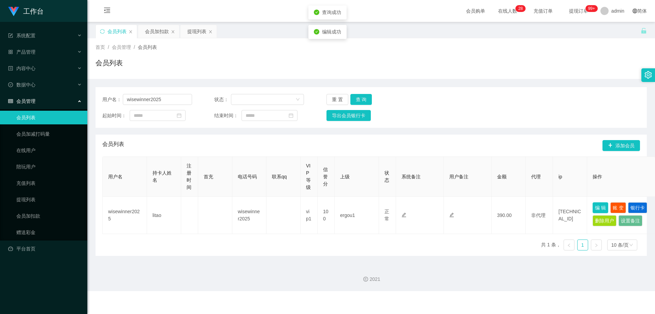
scroll to position [0, 0]
drag, startPoint x: 170, startPoint y: 101, endPoint x: 56, endPoint y: 103, distance: 114.0
click at [52, 102] on section "工作台 系统配置 产品管理 内容中心 数据中心 会员管理 会员列表 会员加减打码量 在线用户 陪玩用户 充值列表 提现列表 会员加扣款 赠送彩金 平台首页 保…" at bounding box center [327, 145] width 655 height 291
paste input "062380"
type input "062380"
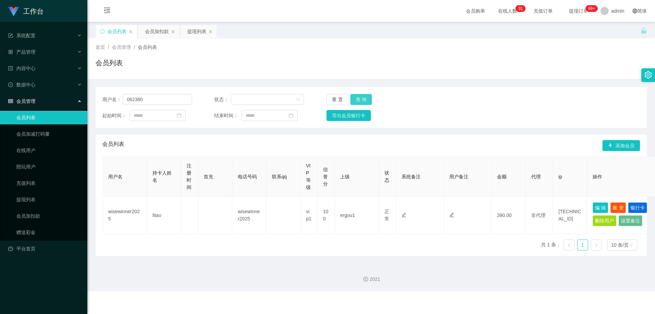
click at [352, 97] on button "查 询" at bounding box center [362, 99] width 22 height 11
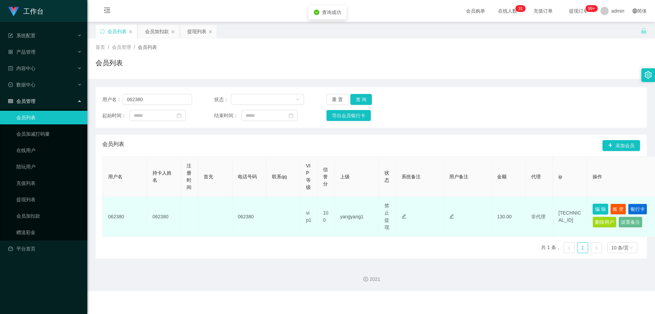
click at [352, 211] on button "编 辑" at bounding box center [601, 208] width 16 height 11
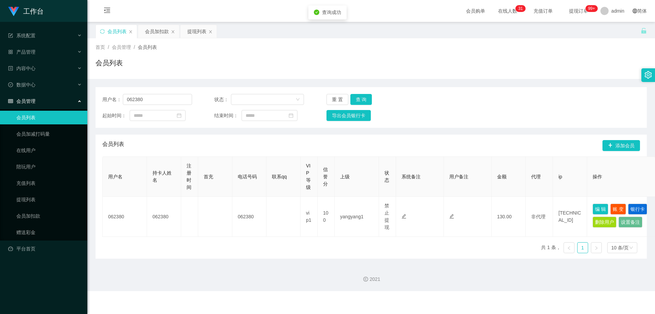
type input "062380"
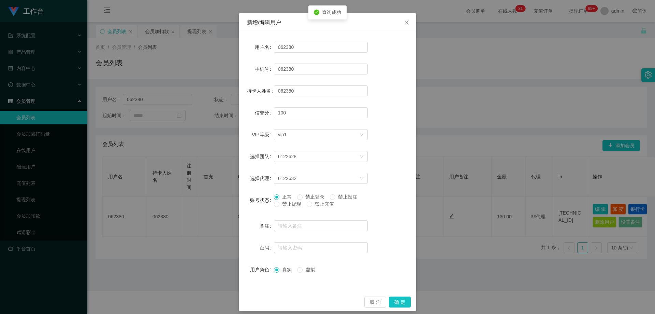
scroll to position [26, 0]
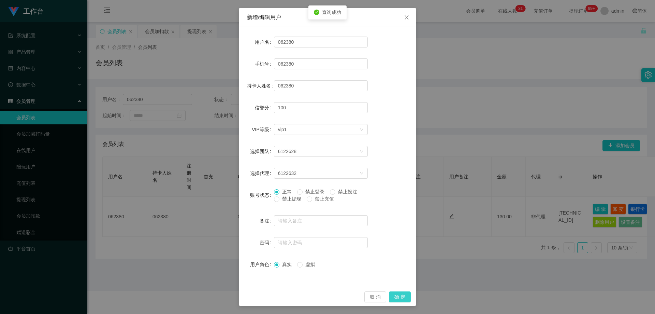
click at [352, 296] on button "确 定" at bounding box center [400, 296] width 22 height 11
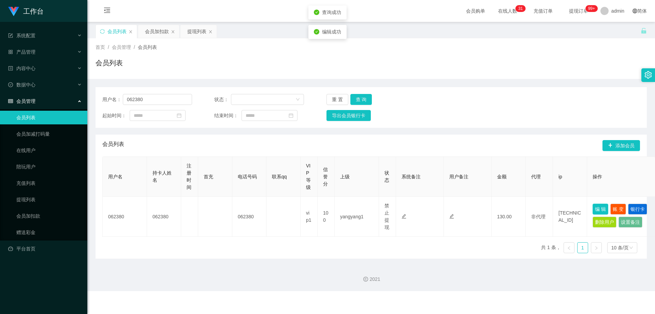
scroll to position [0, 0]
drag, startPoint x: 307, startPoint y: 138, endPoint x: 256, endPoint y: 120, distance: 54.5
click at [293, 132] on div "用户名： 062380 状态： 重 置 查 询 起始时间： 结束时间： 导出会员银行卡 会员列表 添加会员 用户名 持卡人姓名 注册时间 首充 电话号码 联系…" at bounding box center [372, 171] width 552 height 169
drag, startPoint x: 119, startPoint y: 100, endPoint x: 113, endPoint y: 102, distance: 6.7
click at [107, 100] on div "用户名： 062380" at bounding box center [147, 99] width 90 height 11
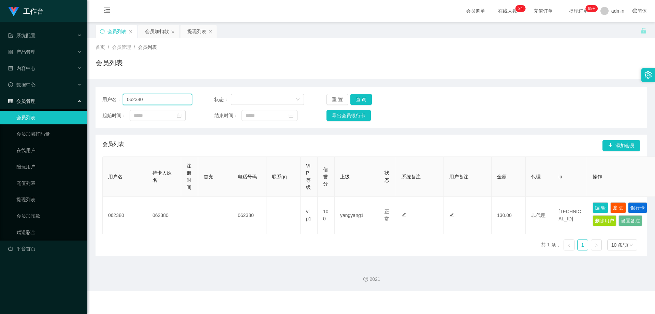
paste input "Kurunu"
type input "Kurunu"
drag, startPoint x: 363, startPoint y: 102, endPoint x: 396, endPoint y: 124, distance: 39.3
click at [352, 102] on button "查 询" at bounding box center [362, 99] width 22 height 11
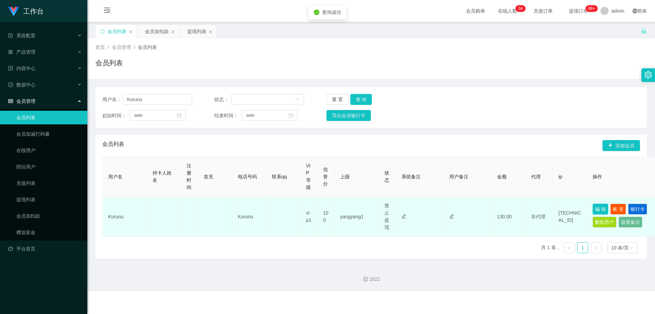
click at [352, 209] on button "编 辑" at bounding box center [601, 208] width 16 height 11
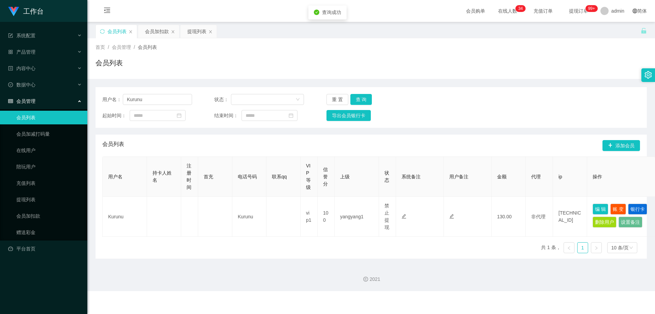
type input "Kurunu"
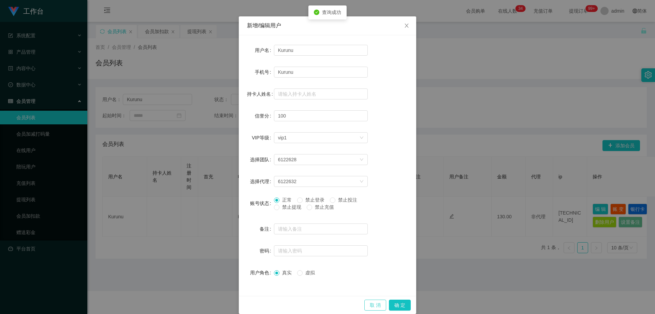
scroll to position [26, 0]
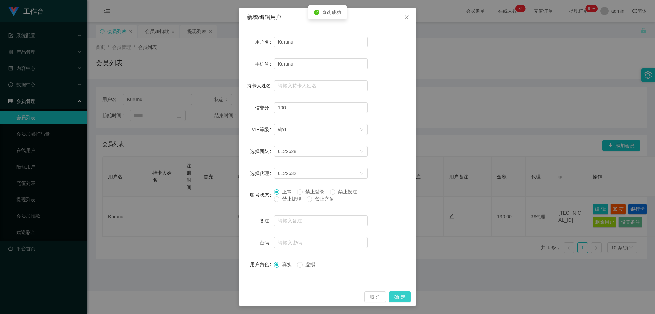
click at [352, 297] on button "确 定" at bounding box center [400, 296] width 22 height 11
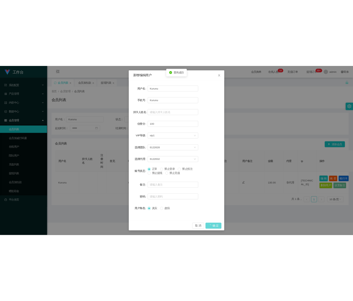
scroll to position [0, 0]
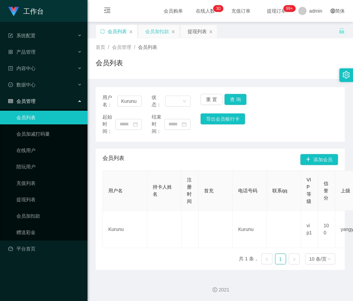
click at [149, 30] on div "会员加扣款" at bounding box center [157, 31] width 24 height 13
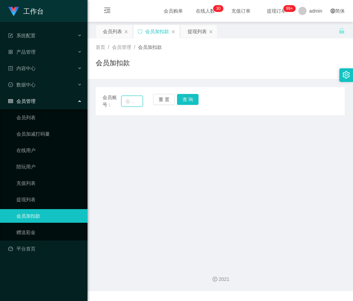
click at [136, 99] on input "text" at bounding box center [132, 101] width 22 height 11
paste input "who110388who"
type input "who110388who"
click at [189, 99] on button "查 询" at bounding box center [188, 99] width 22 height 11
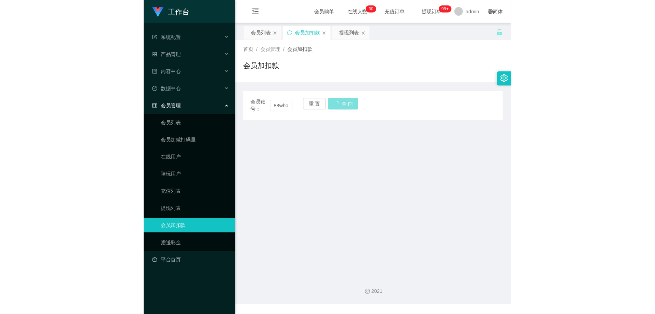
scroll to position [0, 0]
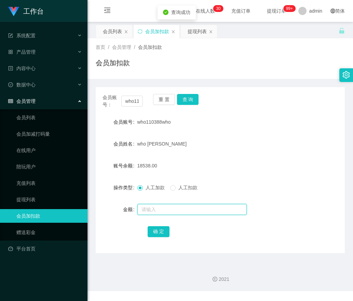
click at [155, 207] on input "text" at bounding box center [191, 209] width 109 height 11
type input "10000"
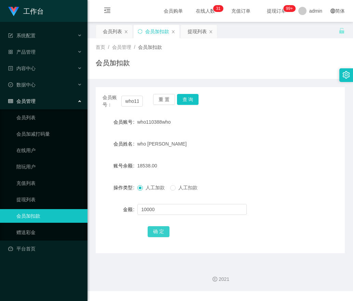
click at [152, 231] on button "确 定" at bounding box center [158, 231] width 22 height 11
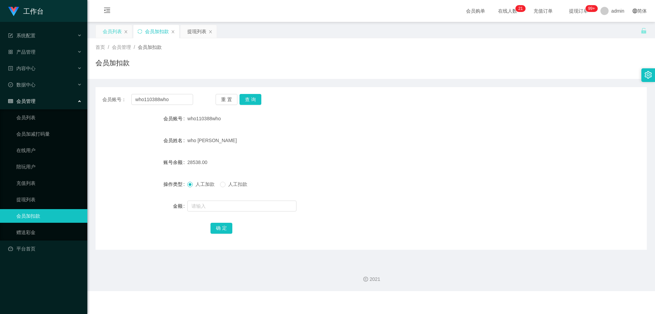
click at [113, 31] on div "会员列表" at bounding box center [112, 31] width 19 height 13
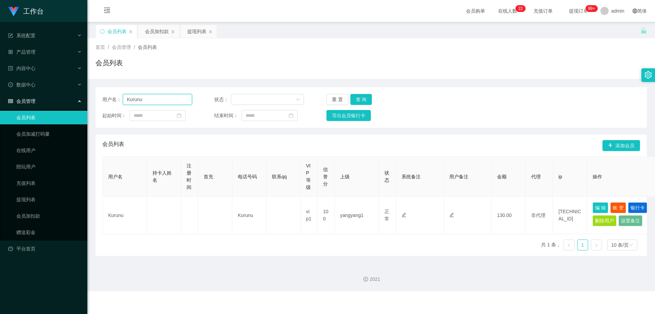
drag, startPoint x: 141, startPoint y: 101, endPoint x: 76, endPoint y: 101, distance: 64.9
click at [76, 101] on section "工作台 系统配置 产品管理 内容中心 数据中心 会员管理 会员列表 会员加减打码量 在线用户 陪玩用户 充值列表 提现列表 会员加扣款 赠送彩金 平台首页 保…" at bounding box center [327, 145] width 655 height 291
paste input "who110388who"
type input "who110388who"
click at [352, 101] on button "查 询" at bounding box center [362, 99] width 22 height 11
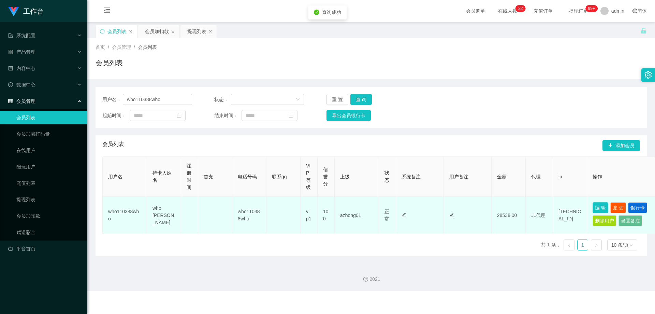
click at [352, 204] on button "编 辑" at bounding box center [601, 207] width 16 height 11
type input "who110388who"
type input "who [PERSON_NAME]"
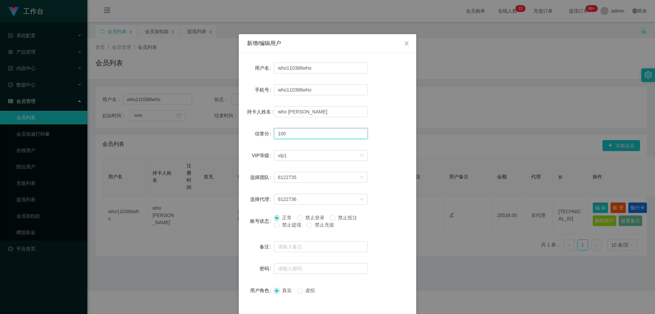
drag, startPoint x: 291, startPoint y: 130, endPoint x: 233, endPoint y: 131, distance: 58.1
click at [233, 131] on div "新增/编辑用户 用户名 who110388who 手机号 who110388who 持卡人姓名 who chee weng 信誉分 100 VIP等级 选择V…" at bounding box center [327, 157] width 655 height 314
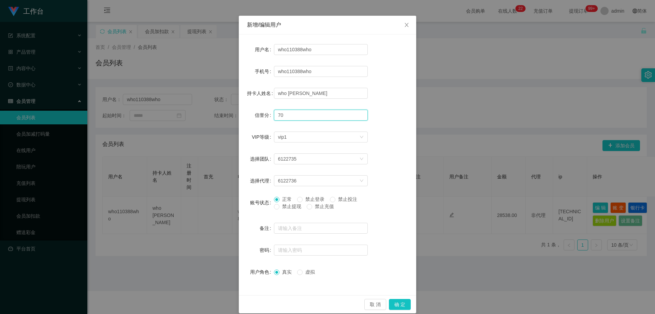
scroll to position [26, 0]
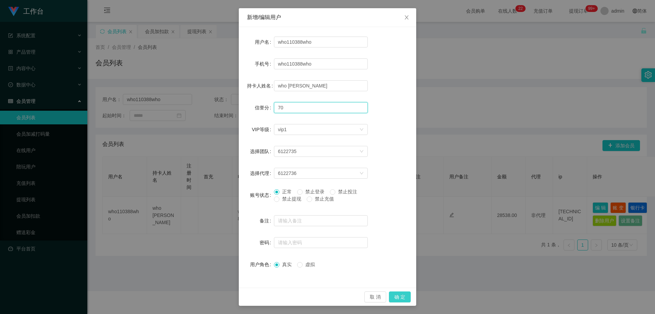
type input "70"
click at [352, 294] on button "确 定" at bounding box center [400, 296] width 22 height 11
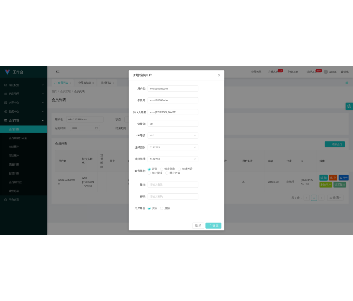
scroll to position [0, 0]
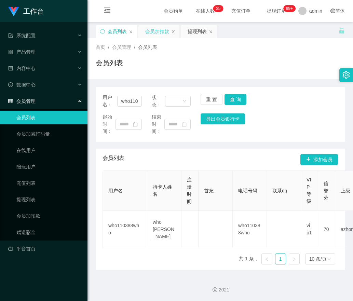
click at [151, 28] on div "会员加扣款" at bounding box center [157, 31] width 24 height 13
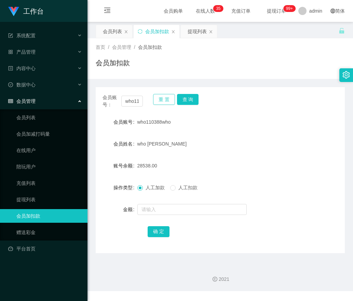
click at [167, 99] on button "重 置" at bounding box center [164, 99] width 22 height 11
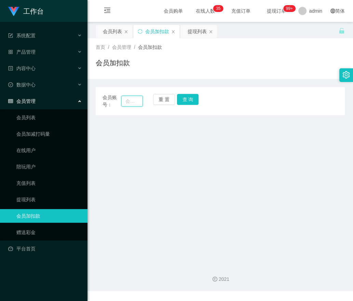
click at [141, 99] on input "text" at bounding box center [132, 101] width 22 height 11
paste input "who110388who"
type input "who110388who"
click at [186, 99] on button "查 询" at bounding box center [188, 99] width 22 height 11
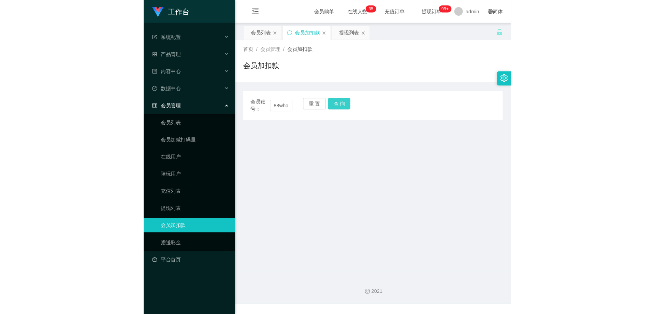
scroll to position [0, 0]
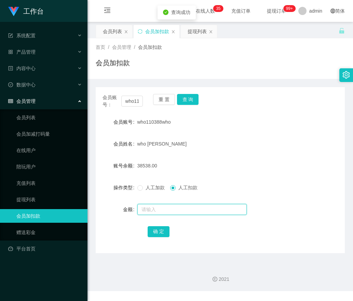
click at [171, 208] on input "text" at bounding box center [191, 209] width 109 height 11
type input "10000"
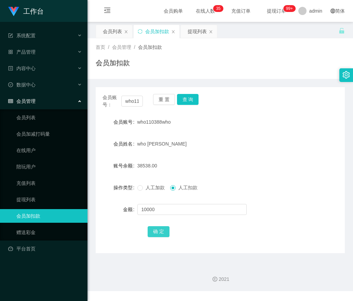
click at [157, 237] on button "确 定" at bounding box center [158, 231] width 22 height 11
drag, startPoint x: 161, startPoint y: 100, endPoint x: 157, endPoint y: 101, distance: 3.8
click at [161, 100] on button "重 置" at bounding box center [164, 99] width 22 height 11
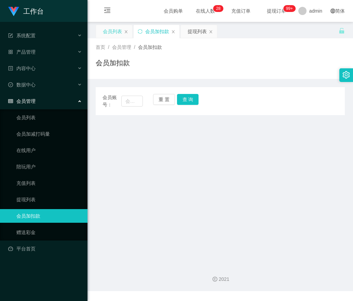
drag, startPoint x: 108, startPoint y: 31, endPoint x: 119, endPoint y: 31, distance: 10.9
click at [109, 31] on div "会员列表" at bounding box center [112, 31] width 19 height 13
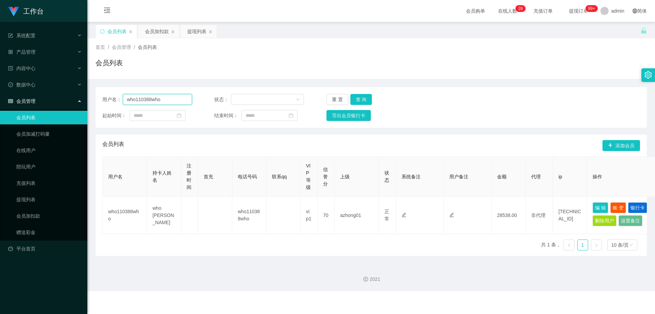
drag, startPoint x: 174, startPoint y: 95, endPoint x: 67, endPoint y: 98, distance: 107.6
click at [67, 98] on section "工作台 系统配置 产品管理 内容中心 数据中心 会员管理 会员列表 会员加减打码量 在线用户 陪玩用户 充值列表 提现列表 会员加扣款 赠送彩金 平台首页 保…" at bounding box center [327, 145] width 655 height 291
paste input "83974404"
type input "83974404"
drag, startPoint x: 361, startPoint y: 98, endPoint x: 464, endPoint y: 143, distance: 112.0
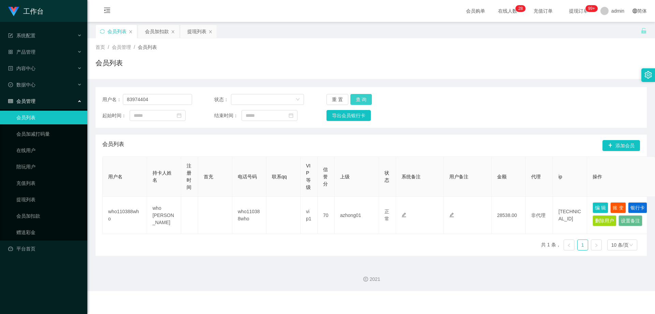
click at [352, 98] on button "查 询" at bounding box center [362, 99] width 22 height 11
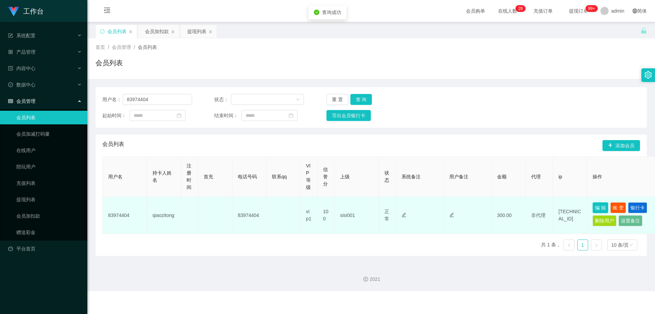
click at [352, 204] on button "编 辑" at bounding box center [601, 207] width 16 height 11
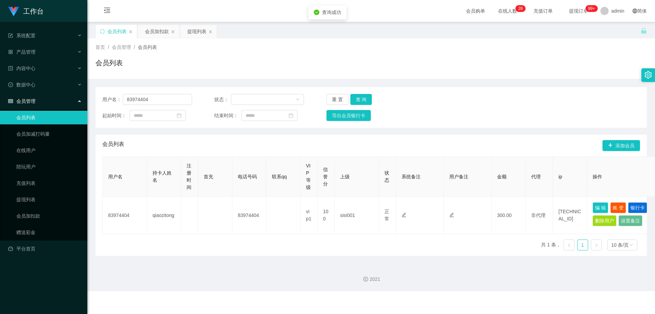
type input "83974404"
type input "qiaozitong"
type input "100"
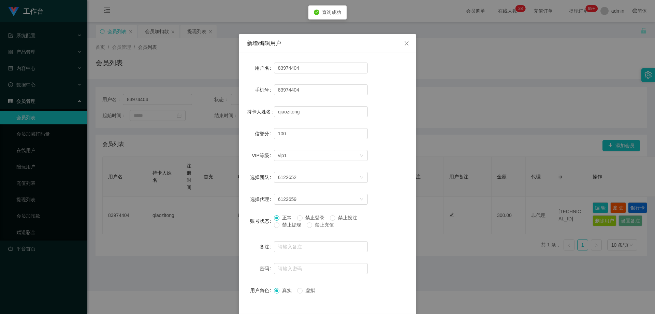
click at [282, 226] on span "禁止提现" at bounding box center [292, 224] width 25 height 5
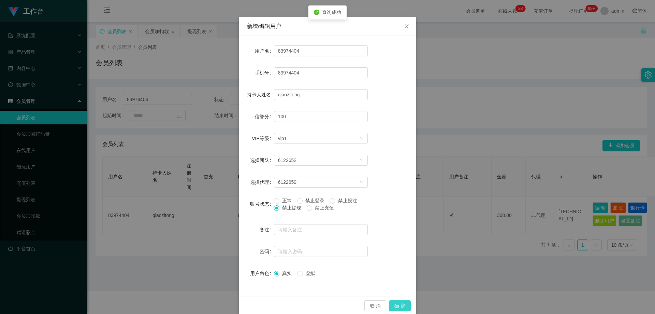
scroll to position [26, 0]
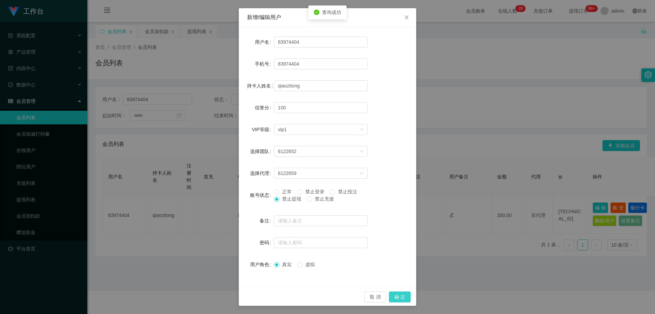
drag, startPoint x: 396, startPoint y: 298, endPoint x: 514, endPoint y: 174, distance: 171.7
click at [352, 298] on button "确 定" at bounding box center [400, 296] width 22 height 11
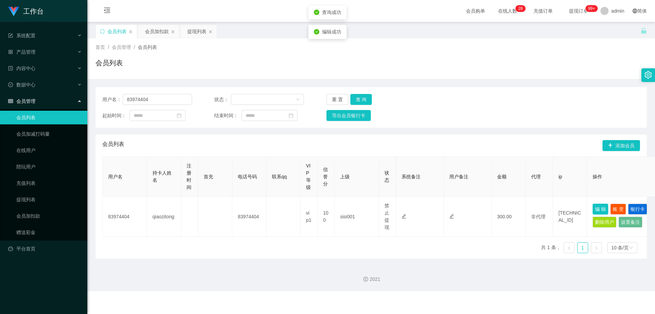
scroll to position [0, 0]
drag, startPoint x: 146, startPoint y: 97, endPoint x: 44, endPoint y: 97, distance: 101.4
click at [44, 97] on section "工作台 系统配置 产品管理 内容中心 数据中心 会员管理 会员列表 会员加减打码量 在线用户 陪玩用户 充值列表 提现列表 会员加扣款 赠送彩金 平台首页 保…" at bounding box center [327, 145] width 655 height 291
paste input "417614"
type input "84176144"
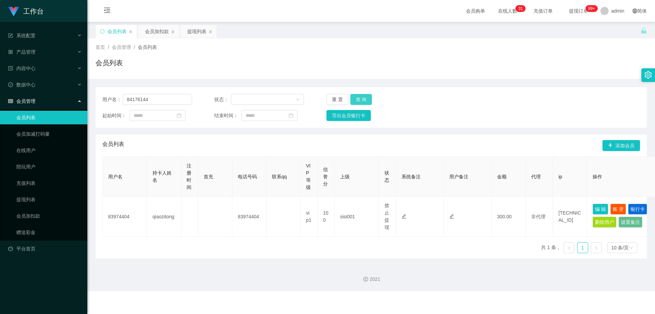
drag, startPoint x: 363, startPoint y: 98, endPoint x: 404, endPoint y: 118, distance: 45.5
click at [352, 98] on button "查 询" at bounding box center [362, 99] width 22 height 11
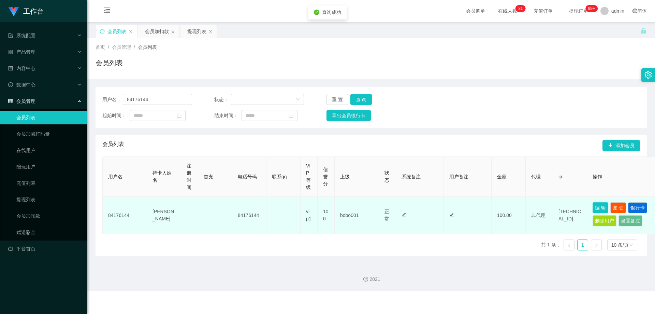
click at [352, 206] on button "编 辑" at bounding box center [601, 207] width 16 height 11
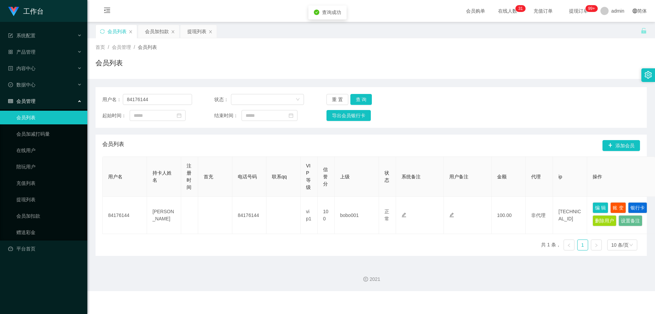
type input "84176144"
type input "[PERSON_NAME]"
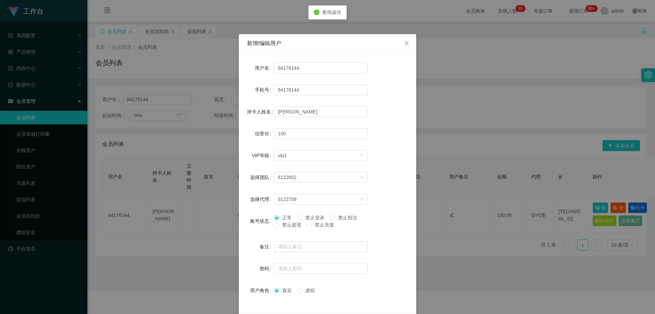
click at [281, 227] on span "禁止提现" at bounding box center [292, 224] width 25 height 5
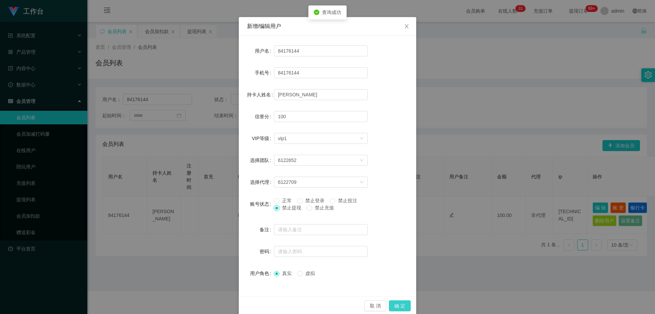
scroll to position [26, 0]
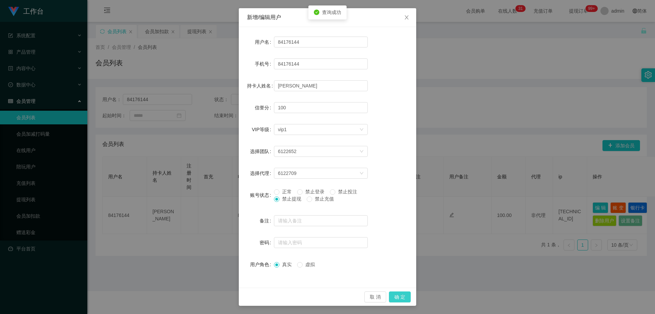
click at [352, 298] on button "确 定" at bounding box center [400, 296] width 22 height 11
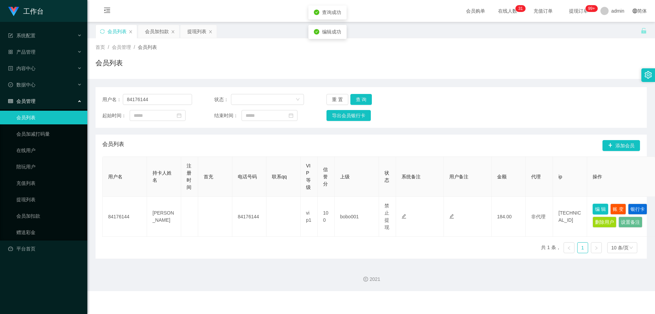
scroll to position [0, 0]
drag, startPoint x: 127, startPoint y: 102, endPoint x: 265, endPoint y: 129, distance: 140.1
click at [70, 109] on section "工作台 系统配置 产品管理 内容中心 数据中心 会员管理 会员列表 会员加减打码量 在线用户 陪玩用户 充值列表 提现列表 会员加扣款 赠送彩金 平台首页 保…" at bounding box center [327, 145] width 655 height 291
paste input "MaxNeo"
type input "MaxNeo"
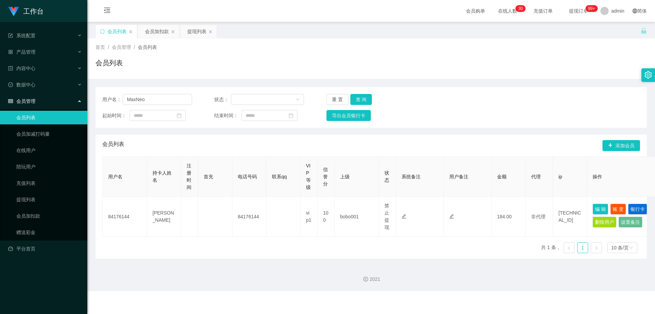
click at [352, 94] on div "用户名： MaxNeo 状态： 重 置 查 询 起始时间： 结束时间： 导出会员银行卡" at bounding box center [372, 107] width 552 height 41
click at [352, 101] on button "查 询" at bounding box center [362, 99] width 22 height 11
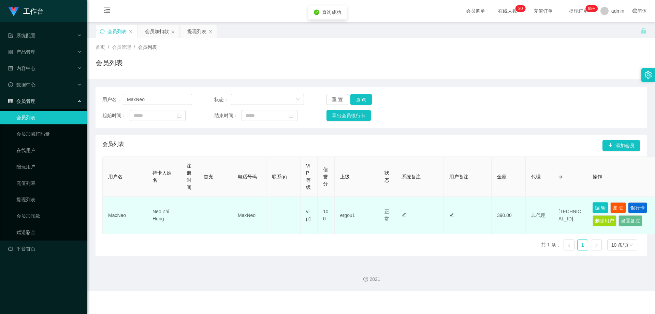
click at [352, 204] on button "编 辑" at bounding box center [601, 207] width 16 height 11
type input "MaxNeo"
type input "Neo Zhi Hong"
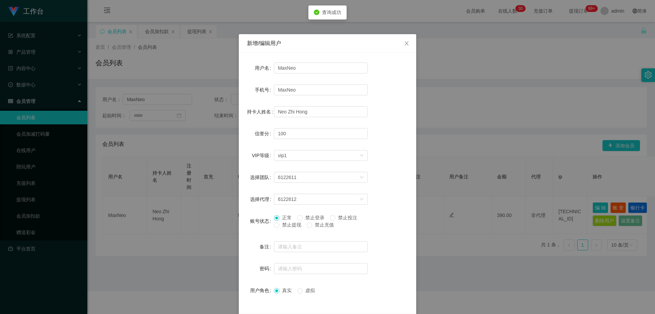
click at [287, 224] on span "禁止提现" at bounding box center [292, 224] width 25 height 5
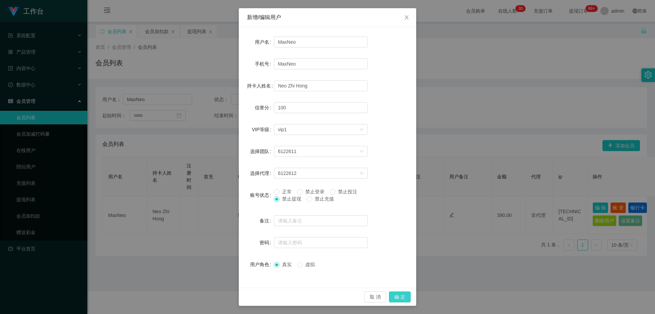
click at [352, 297] on button "确 定" at bounding box center [400, 296] width 22 height 11
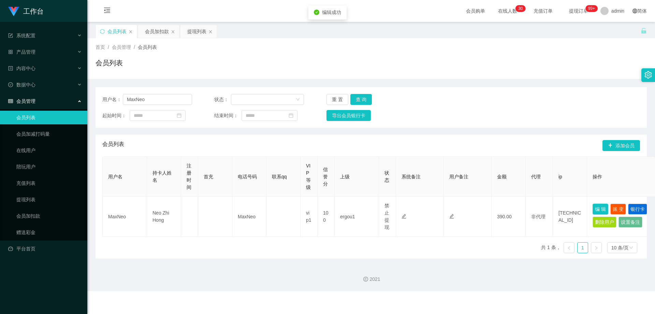
scroll to position [0, 0]
drag, startPoint x: 309, startPoint y: 151, endPoint x: 159, endPoint y: 115, distance: 153.8
click at [302, 150] on div "会员列表 添加会员" at bounding box center [371, 146] width 538 height 22
drag, startPoint x: 154, startPoint y: 100, endPoint x: 195, endPoint y: 98, distance: 41.0
click at [67, 92] on section "工作台 系统配置 产品管理 内容中心 数据中心 会员管理 会员列表 会员加减打码量 在线用户 陪玩用户 充值列表 提现列表 会员加扣款 赠送彩金 平台首页 保…" at bounding box center [327, 145] width 655 height 291
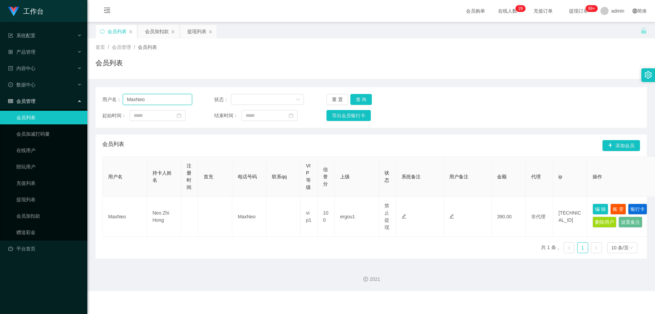
paste input "81228372"
type input "81228372"
drag, startPoint x: 360, startPoint y: 98, endPoint x: 388, endPoint y: 105, distance: 29.0
click at [352, 98] on button "查 询" at bounding box center [362, 99] width 22 height 11
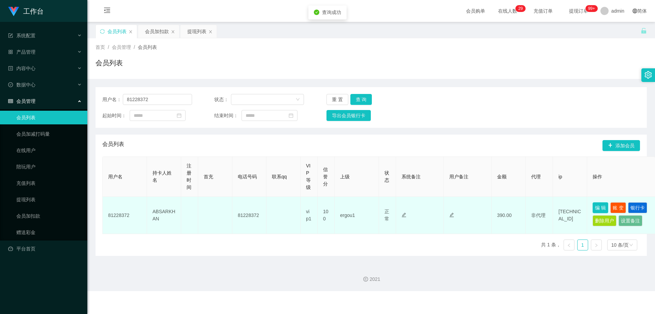
click at [352, 206] on button "编 辑" at bounding box center [601, 207] width 16 height 11
type input "81228372"
type input "ABSARKHAN"
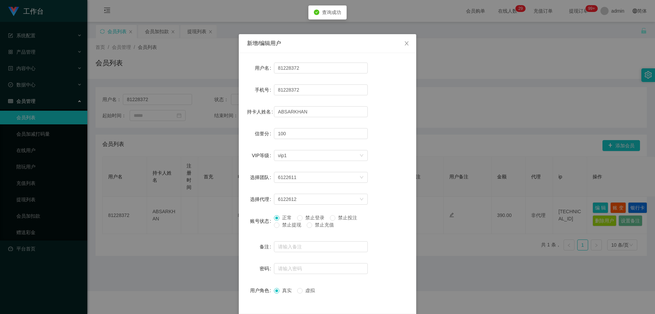
drag, startPoint x: 282, startPoint y: 226, endPoint x: 337, endPoint y: 235, distance: 56.0
click at [283, 226] on span "禁止提现" at bounding box center [292, 224] width 25 height 5
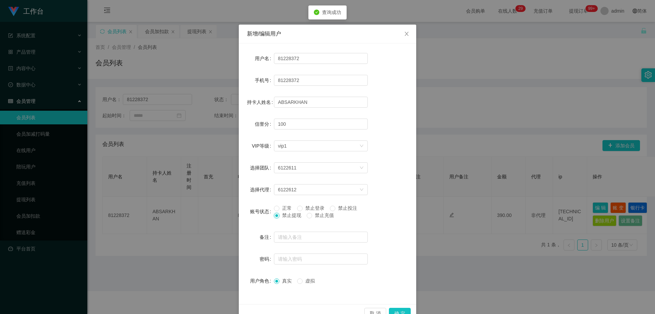
scroll to position [26, 0]
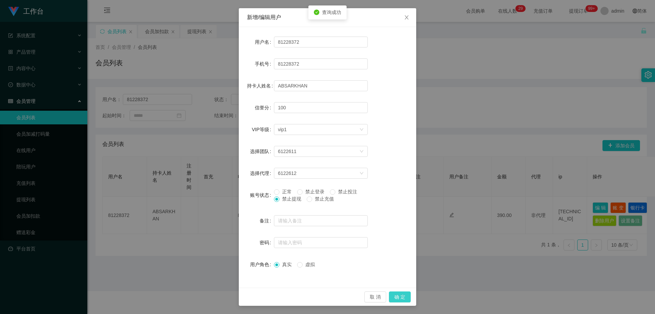
click at [352, 295] on button "确 定" at bounding box center [400, 296] width 22 height 11
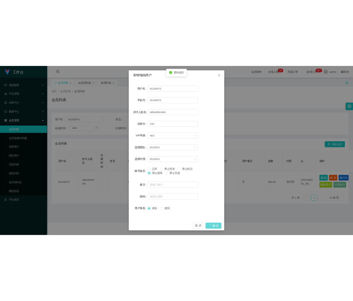
scroll to position [0, 0]
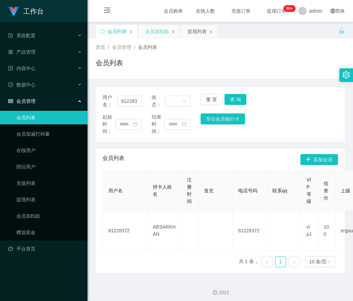
click at [158, 34] on div "会员加扣款" at bounding box center [157, 31] width 24 height 13
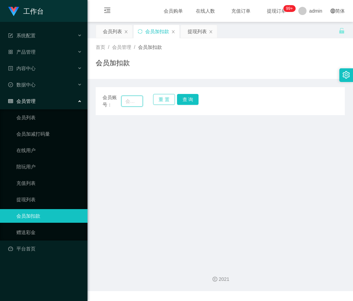
drag, startPoint x: 137, startPoint y: 100, endPoint x: 162, endPoint y: 101, distance: 25.3
click at [140, 101] on input "text" at bounding box center [132, 101] width 22 height 11
paste input "0189813237"
type input "0189813237"
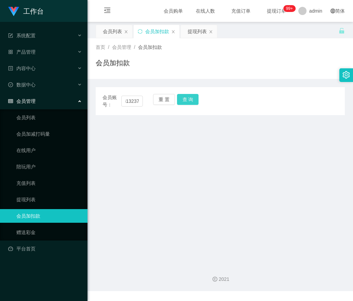
click at [189, 101] on button "查 询" at bounding box center [188, 99] width 22 height 11
click at [164, 101] on button "重 置" at bounding box center [164, 99] width 22 height 11
click at [127, 103] on input "text" at bounding box center [132, 101] width 22 height 11
paste input "Lss5550"
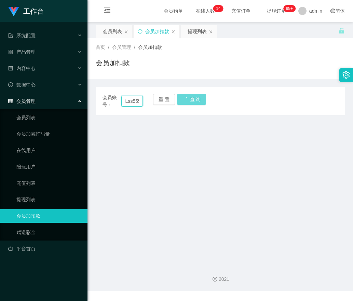
scroll to position [0, 4]
type input "Lss5550"
click at [193, 103] on div "会员账号： Lss5550 重 置 查 询" at bounding box center [220, 101] width 249 height 14
click at [135, 101] on input "text" at bounding box center [132, 101] width 22 height 11
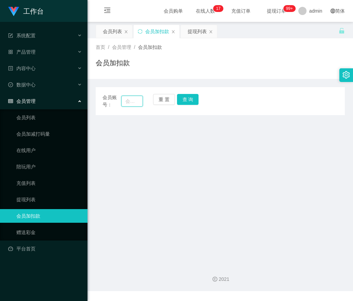
paste input "Lss5550"
type input "Lss5550"
click at [192, 98] on button "查 询" at bounding box center [188, 99] width 22 height 11
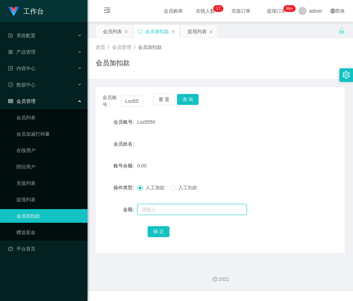
click at [153, 209] on input "text" at bounding box center [191, 209] width 109 height 11
type input "300"
click at [157, 232] on button "确 定" at bounding box center [158, 231] width 22 height 11
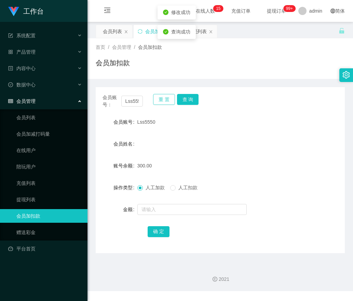
drag, startPoint x: 160, startPoint y: 101, endPoint x: 145, endPoint y: 101, distance: 14.7
click at [156, 101] on button "重 置" at bounding box center [164, 99] width 22 height 11
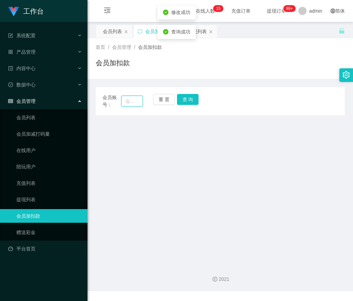
drag, startPoint x: 125, startPoint y: 103, endPoint x: 132, endPoint y: 104, distance: 7.6
click at [129, 104] on input "text" at bounding box center [132, 101] width 22 height 11
paste input "lzl11409"
type input "lzl11409"
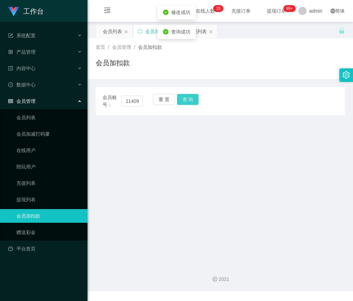
click at [187, 103] on button "查 询" at bounding box center [188, 99] width 22 height 11
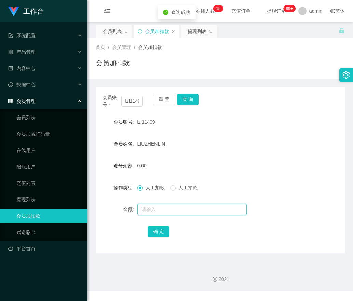
click at [156, 211] on input "text" at bounding box center [191, 209] width 109 height 11
type input "100"
drag, startPoint x: 163, startPoint y: 224, endPoint x: 163, endPoint y: 233, distance: 8.5
click at [163, 231] on div "确 定" at bounding box center [219, 231] width 145 height 14
click at [163, 233] on button "确 定" at bounding box center [158, 231] width 22 height 11
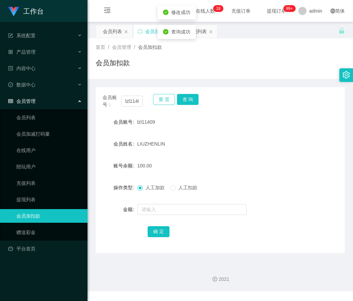
drag, startPoint x: 168, startPoint y: 98, endPoint x: 141, endPoint y: 99, distance: 27.3
click at [167, 98] on button "重 置" at bounding box center [164, 99] width 22 height 11
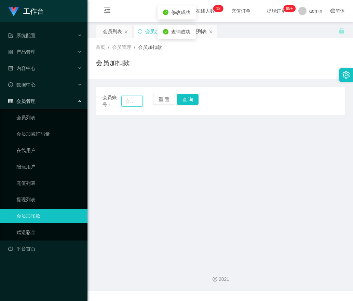
drag, startPoint x: 127, startPoint y: 102, endPoint x: 170, endPoint y: 107, distance: 43.9
click at [130, 103] on input "text" at bounding box center [132, 101] width 22 height 11
paste input "SJ3561"
type input "SJ3561"
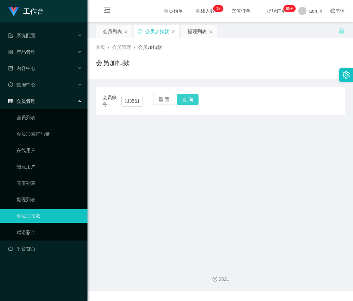
click at [193, 102] on button "查 询" at bounding box center [188, 99] width 22 height 11
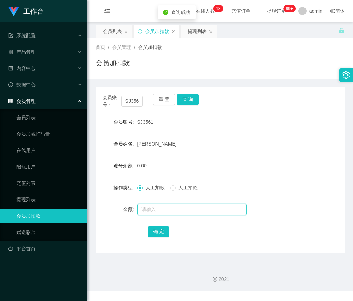
click at [150, 212] on input "text" at bounding box center [191, 209] width 109 height 11
type input "100"
click at [158, 229] on button "确 定" at bounding box center [158, 231] width 22 height 11
drag, startPoint x: 164, startPoint y: 100, endPoint x: 149, endPoint y: 100, distance: 14.3
click at [163, 100] on button "重 置" at bounding box center [164, 99] width 22 height 11
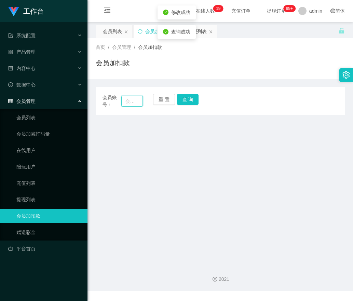
click at [142, 100] on input "text" at bounding box center [132, 101] width 22 height 11
paste input "Rec0102"
type input "Rec0102"
click at [192, 99] on button "查 询" at bounding box center [188, 99] width 22 height 11
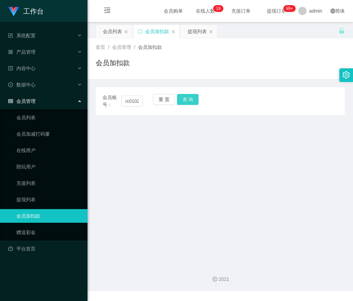
scroll to position [0, 0]
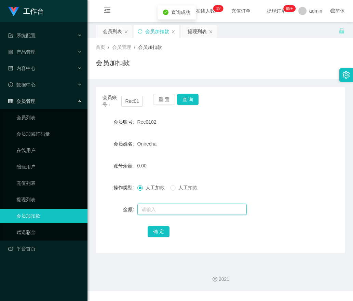
click at [158, 212] on input "text" at bounding box center [191, 209] width 109 height 11
type input "100"
click at [159, 230] on button "确 定" at bounding box center [158, 231] width 22 height 11
click at [107, 32] on div "会员列表" at bounding box center [112, 31] width 19 height 13
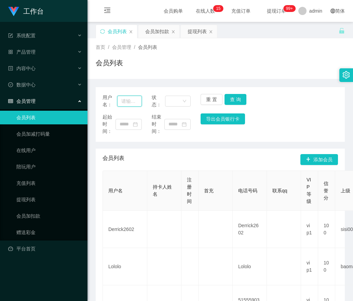
drag, startPoint x: 130, startPoint y: 100, endPoint x: 215, endPoint y: 102, distance: 85.0
click at [130, 100] on input "text" at bounding box center [129, 101] width 25 height 11
paste input "PRASAD2025"
type input "PRASAD2025"
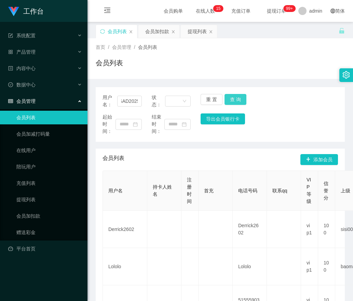
click at [230, 100] on button "查 询" at bounding box center [235, 99] width 22 height 11
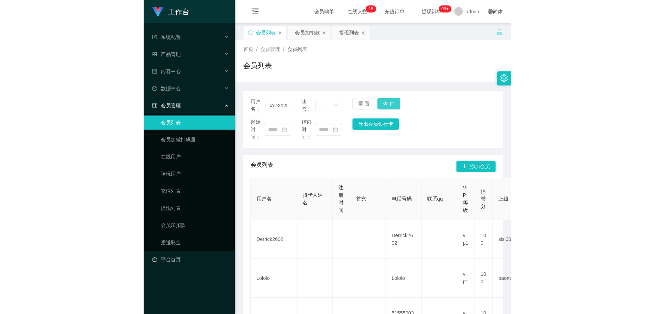
scroll to position [0, 0]
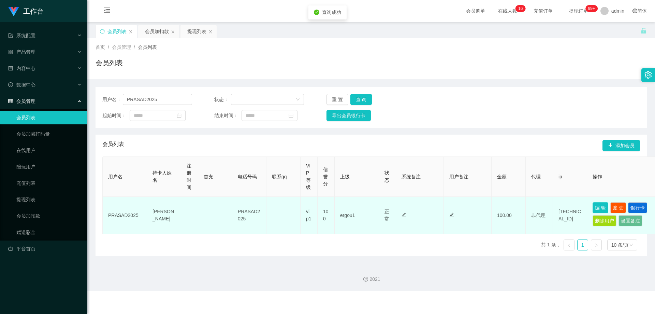
click at [352, 207] on button "编 辑" at bounding box center [601, 207] width 16 height 11
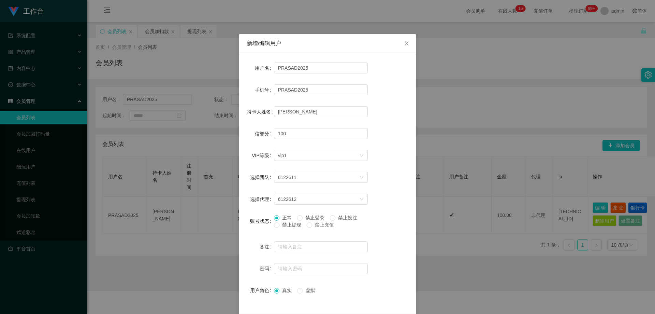
click at [282, 227] on span "禁止提现" at bounding box center [292, 224] width 25 height 5
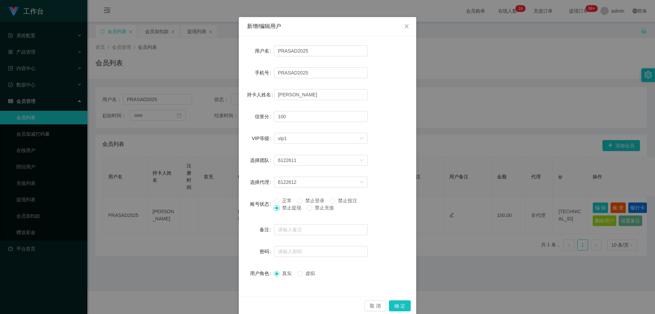
scroll to position [26, 0]
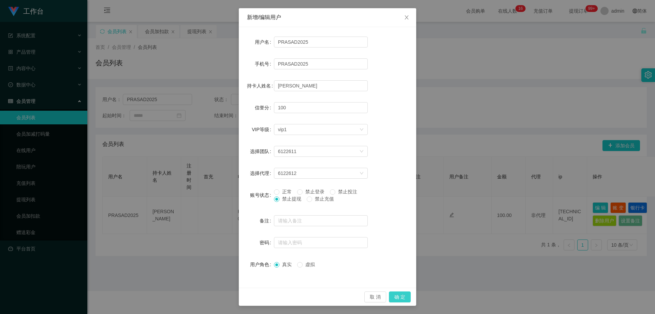
drag, startPoint x: 398, startPoint y: 296, endPoint x: 421, endPoint y: 286, distance: 24.5
click at [352, 296] on button "确 定" at bounding box center [400, 296] width 22 height 11
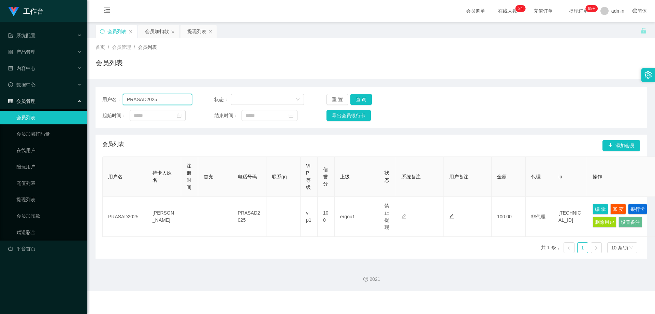
drag, startPoint x: 82, startPoint y: 101, endPoint x: 66, endPoint y: 102, distance: 15.4
click at [20, 101] on section "工作台 系统配置 产品管理 内容中心 数据中心 会员管理 会员列表 会员加减打码量 在线用户 陪玩用户 充值列表 提现列表 会员加扣款 赠送彩金 平台首页 保…" at bounding box center [327, 145] width 655 height 291
drag, startPoint x: 361, startPoint y: 96, endPoint x: 466, endPoint y: 139, distance: 113.9
click at [352, 96] on button "查 询" at bounding box center [362, 99] width 22 height 11
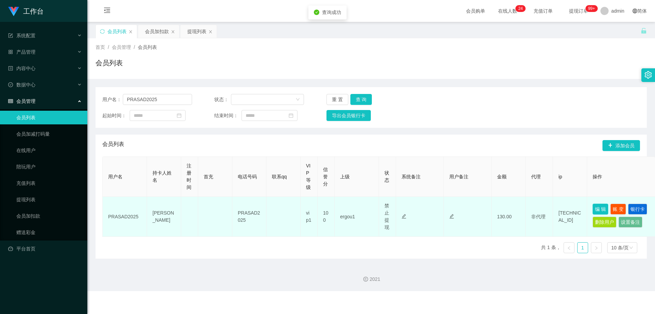
click at [352, 210] on button "编 辑" at bounding box center [601, 208] width 16 height 11
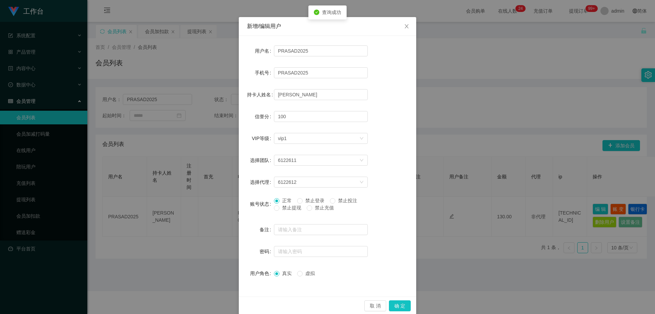
scroll to position [26, 0]
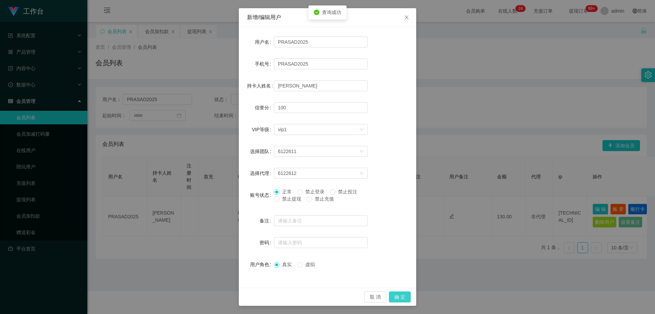
click at [352, 296] on button "确 定" at bounding box center [400, 296] width 22 height 11
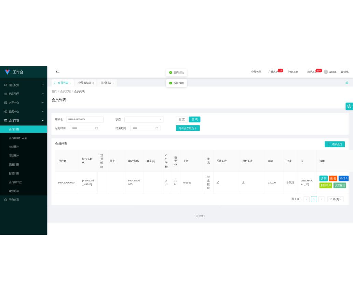
scroll to position [0, 0]
